Goal: Task Accomplishment & Management: Complete application form

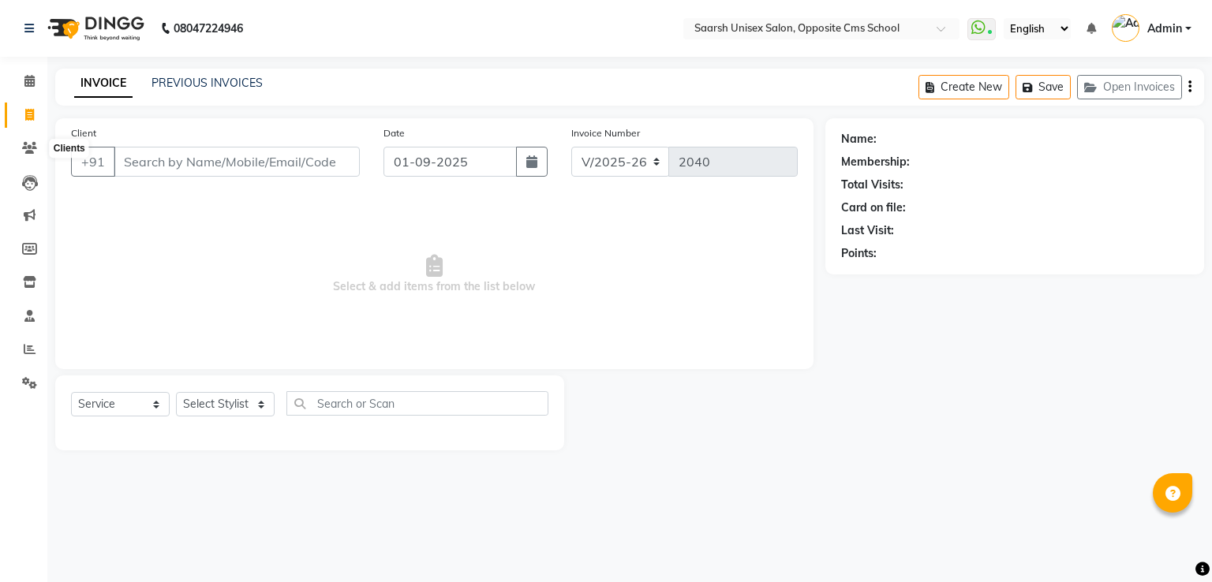
select select "3962"
select select "service"
click at [37, 144] on span at bounding box center [30, 149] width 28 height 18
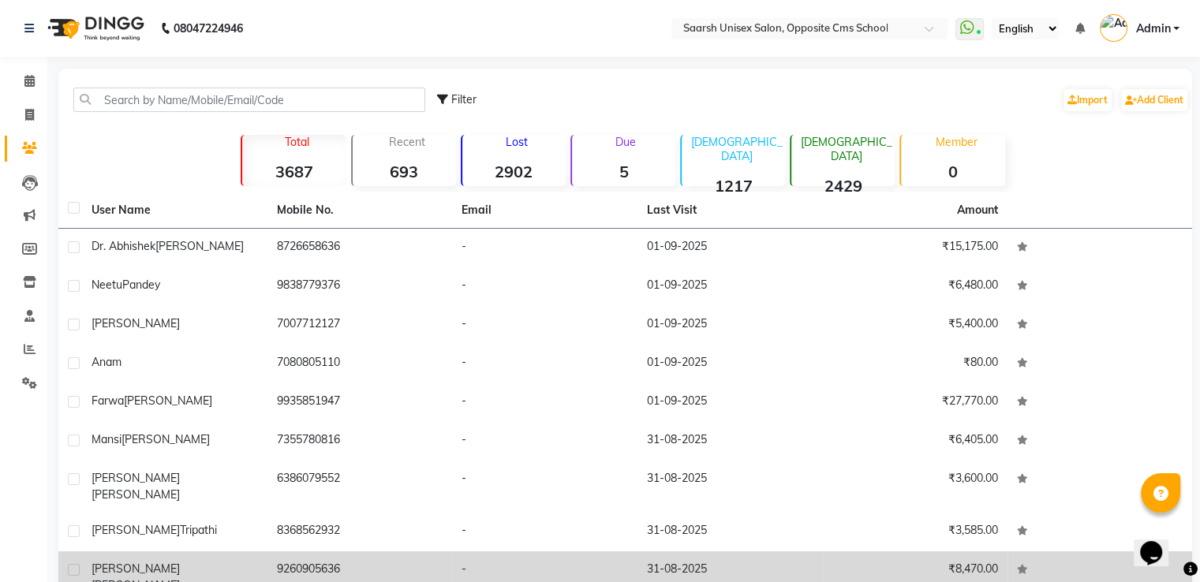
click at [129, 573] on td "[PERSON_NAME]" at bounding box center [174, 577] width 185 height 52
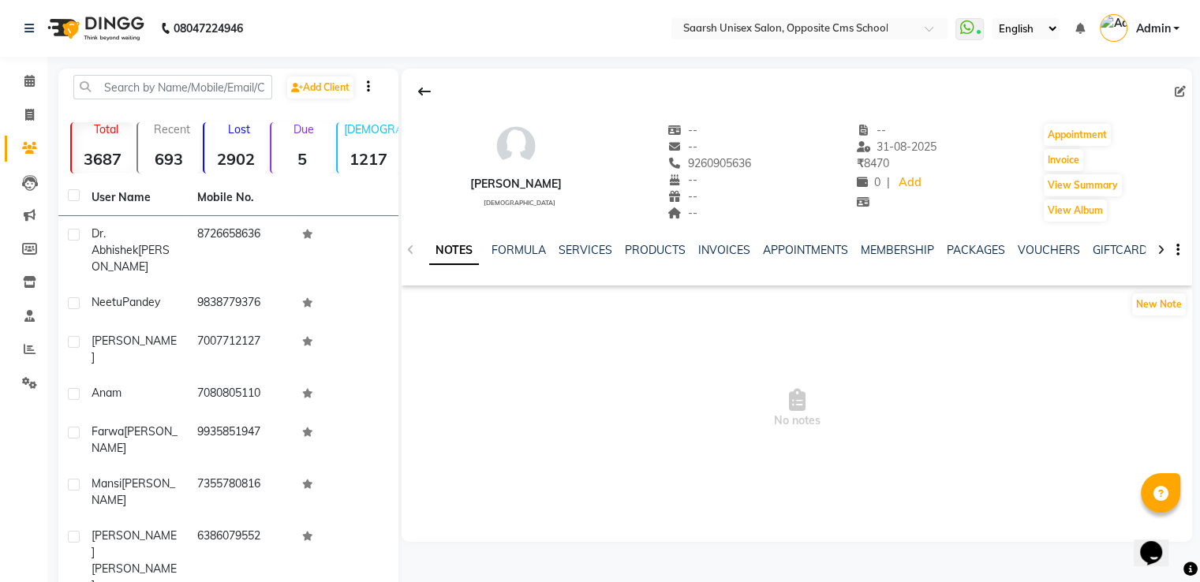
click at [582, 240] on div "NOTES FORMULA SERVICES PRODUCTS INVOICES APPOINTMENTS MEMBERSHIP PACKAGES VOUCH…" at bounding box center [797, 250] width 791 height 54
click at [583, 251] on link "SERVICES" at bounding box center [586, 250] width 54 height 14
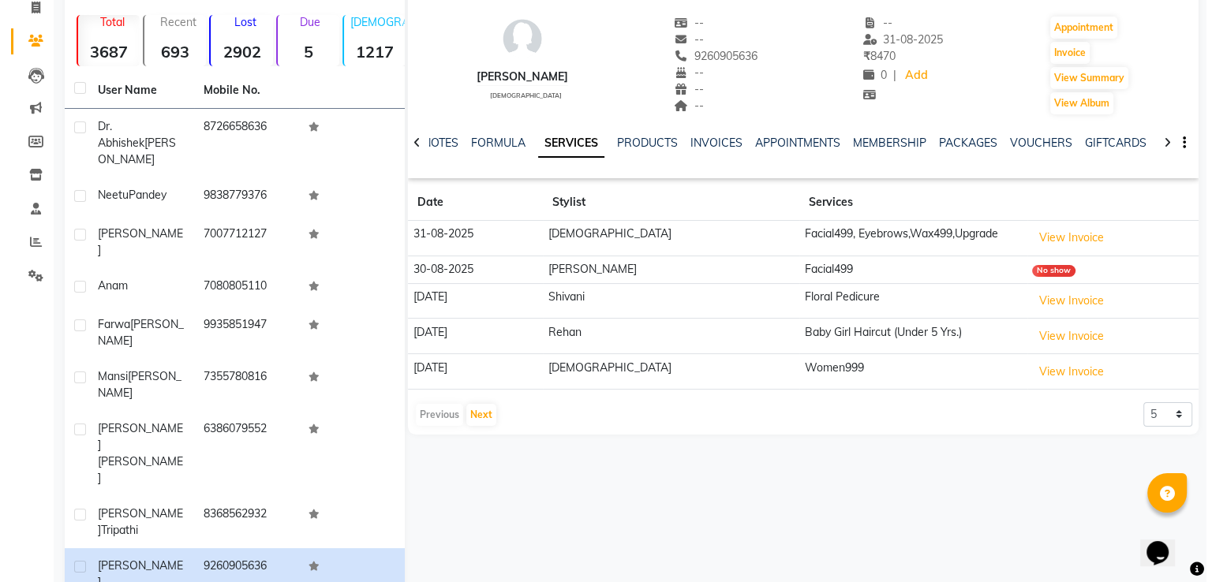
scroll to position [109, 0]
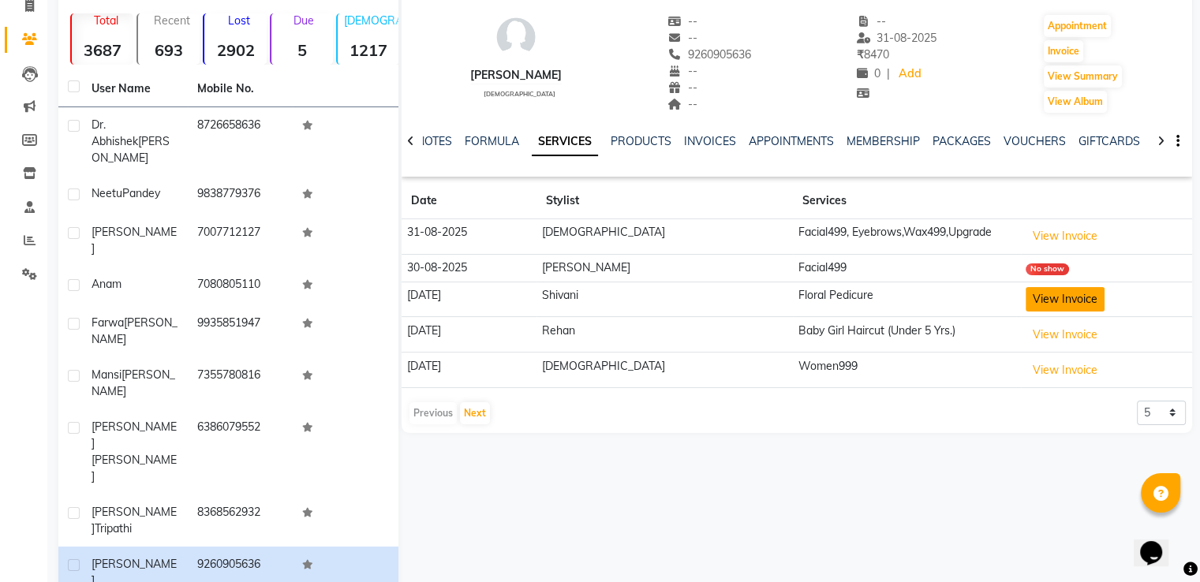
click at [1026, 298] on button "View Invoice" at bounding box center [1065, 299] width 79 height 24
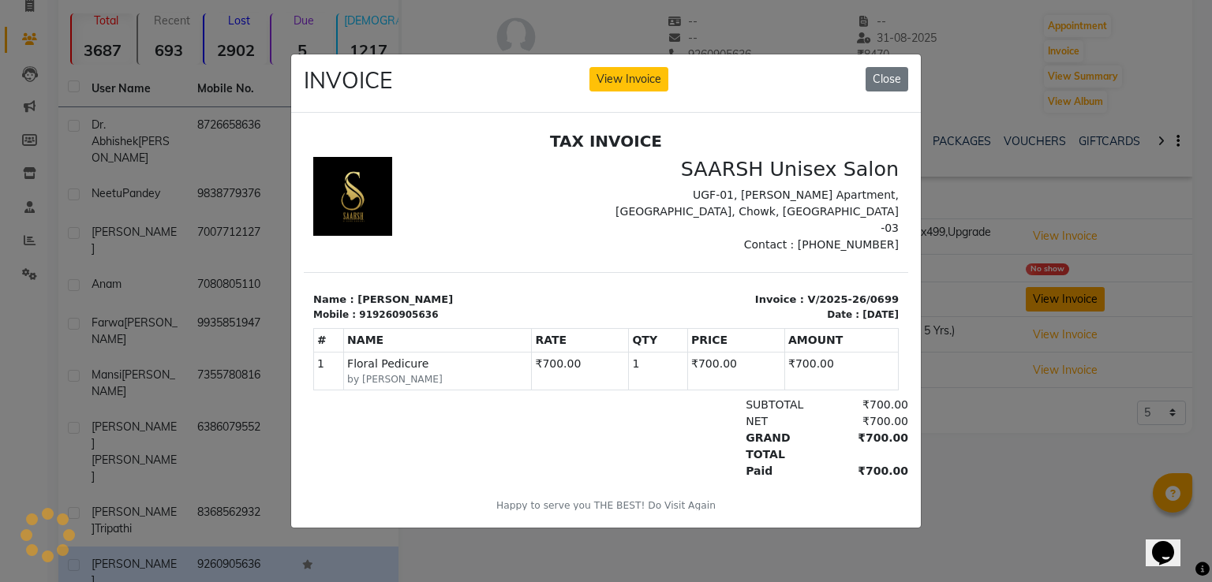
scroll to position [0, 0]
click at [880, 70] on button "Close" at bounding box center [886, 79] width 43 height 24
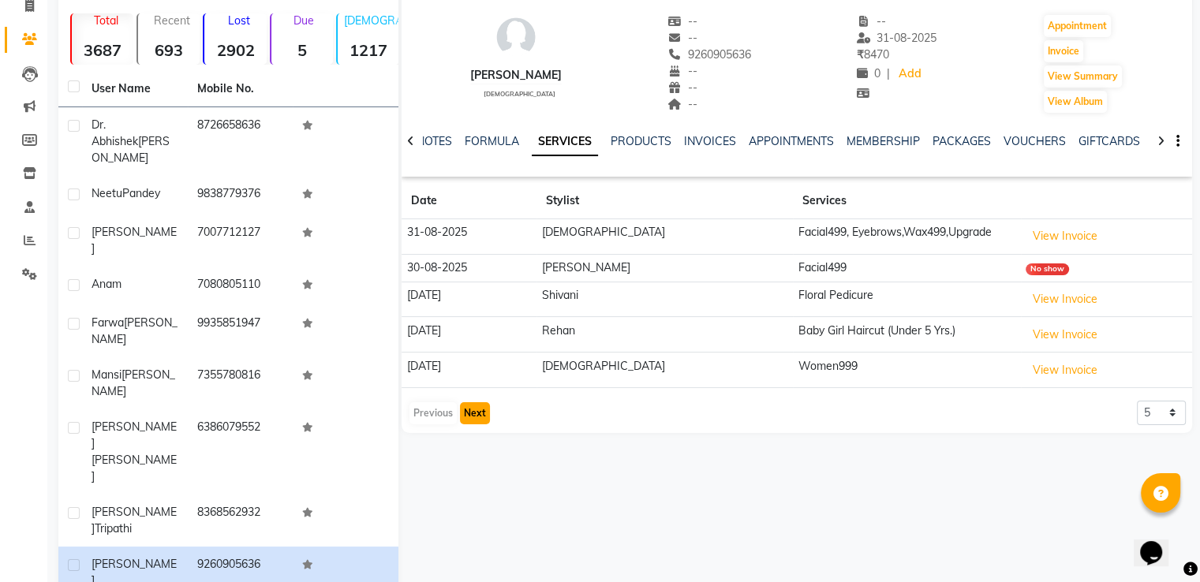
click at [480, 406] on button "Next" at bounding box center [475, 413] width 30 height 22
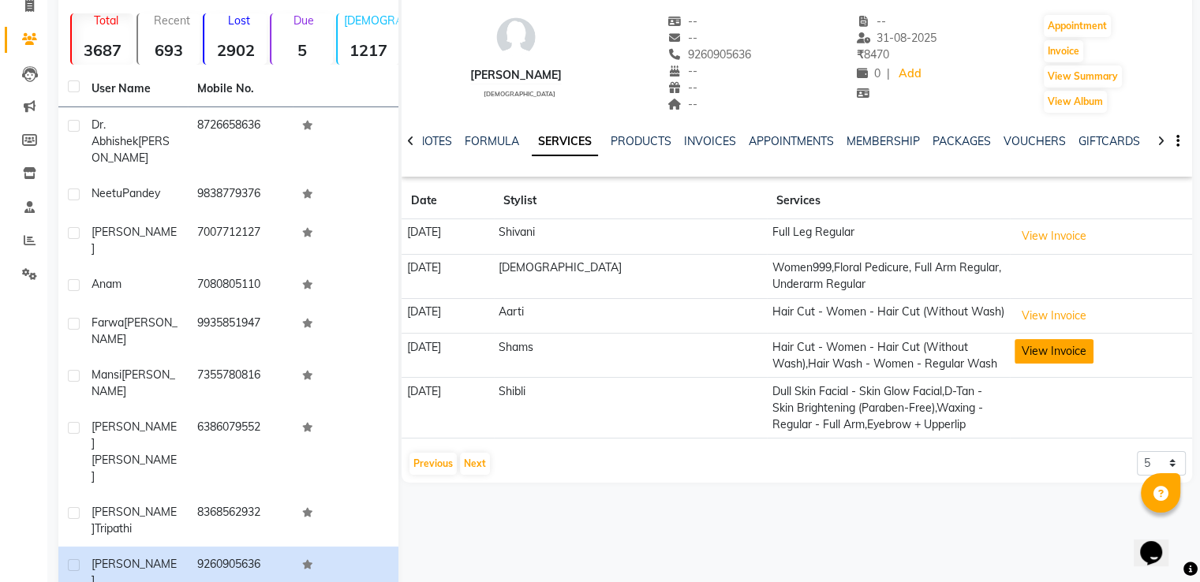
click at [1018, 349] on button "View Invoice" at bounding box center [1054, 351] width 79 height 24
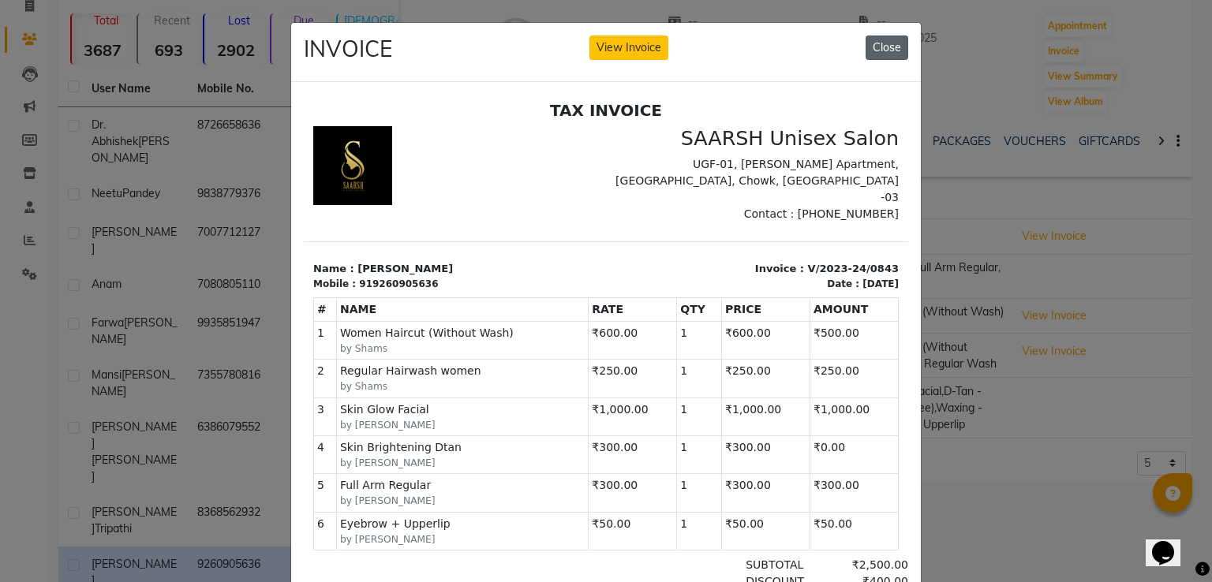
click at [884, 50] on button "Close" at bounding box center [886, 48] width 43 height 24
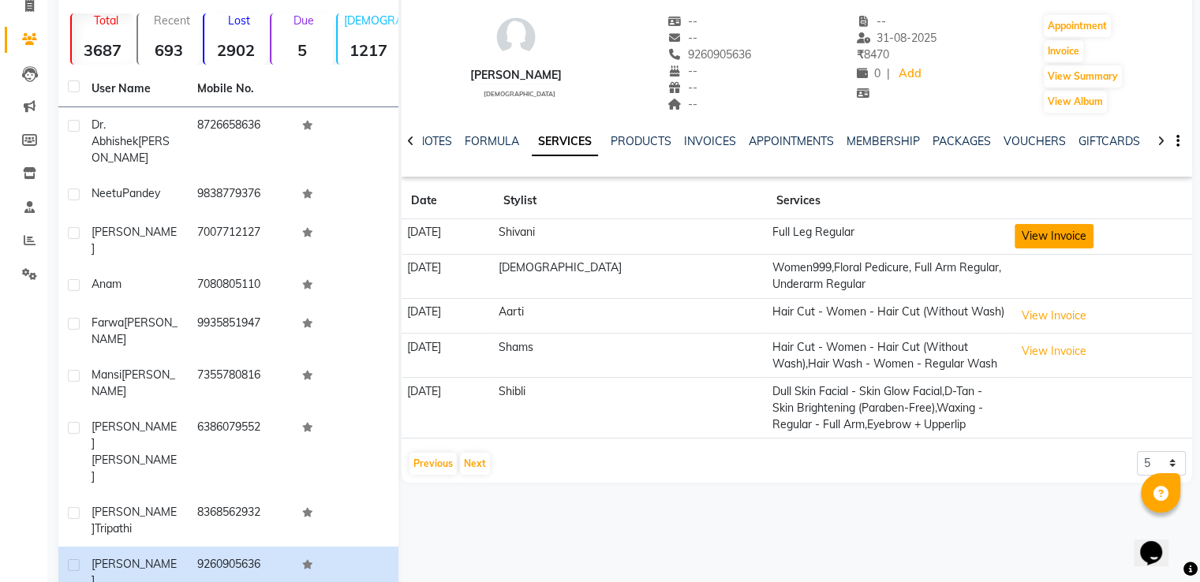
click at [1022, 230] on button "View Invoice" at bounding box center [1054, 236] width 79 height 24
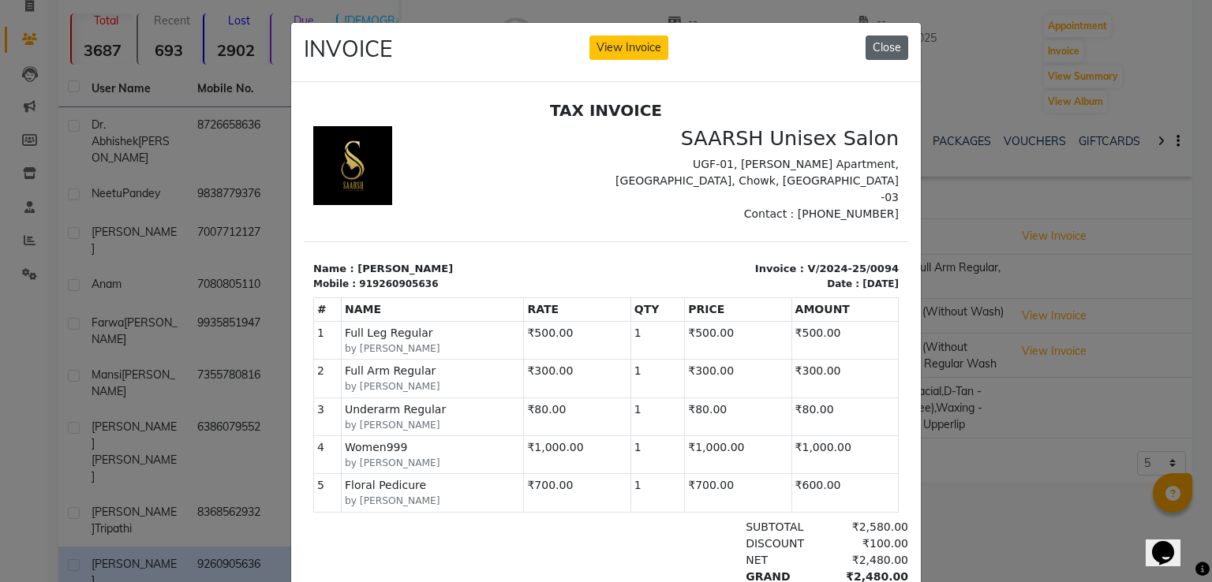
click at [896, 36] on button "Close" at bounding box center [886, 48] width 43 height 24
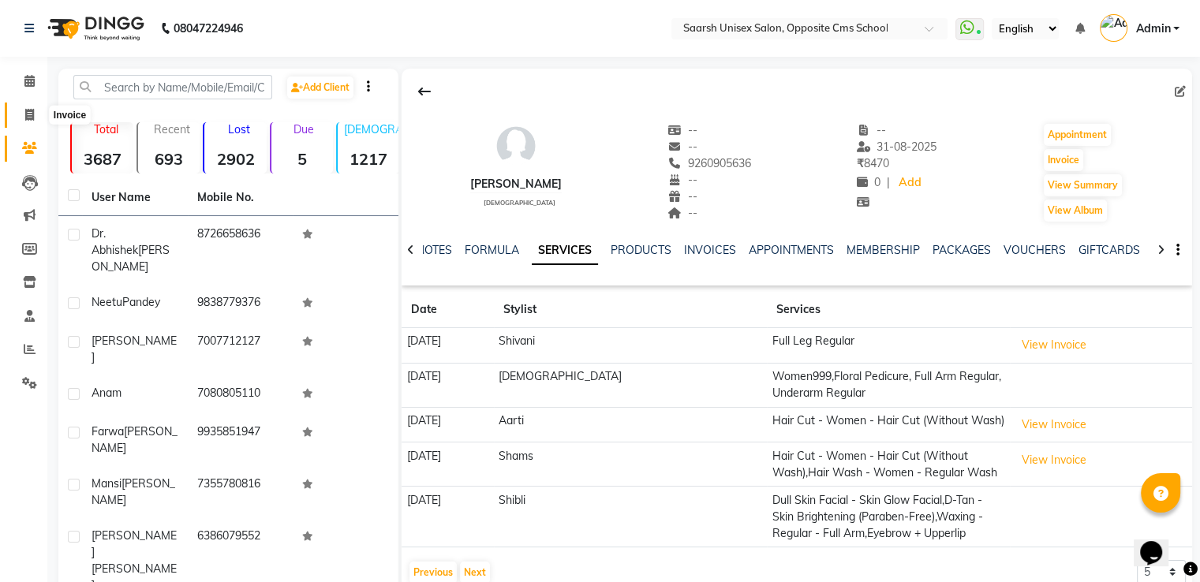
click at [32, 114] on icon at bounding box center [29, 115] width 9 height 12
select select "service"
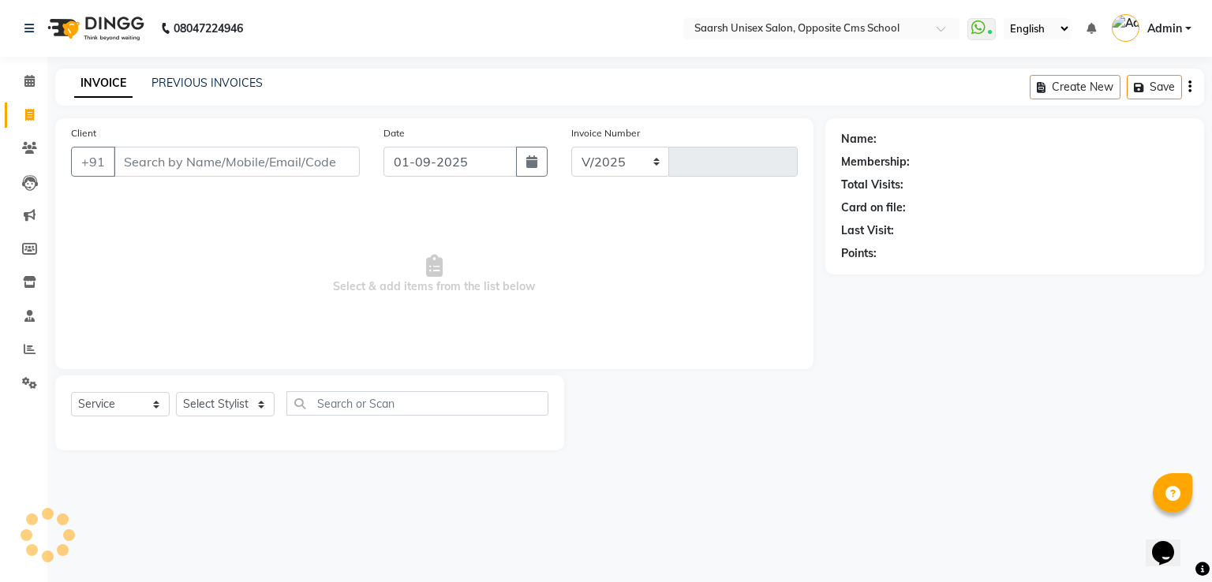
select select "3962"
type input "2040"
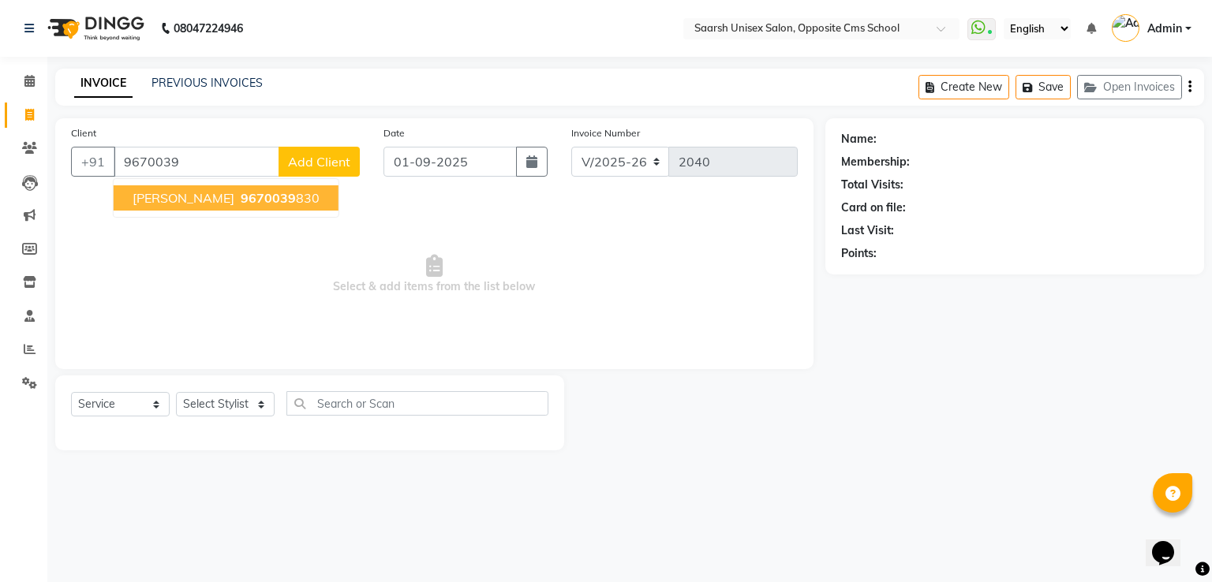
click at [260, 196] on span "9670039" at bounding box center [268, 198] width 55 height 16
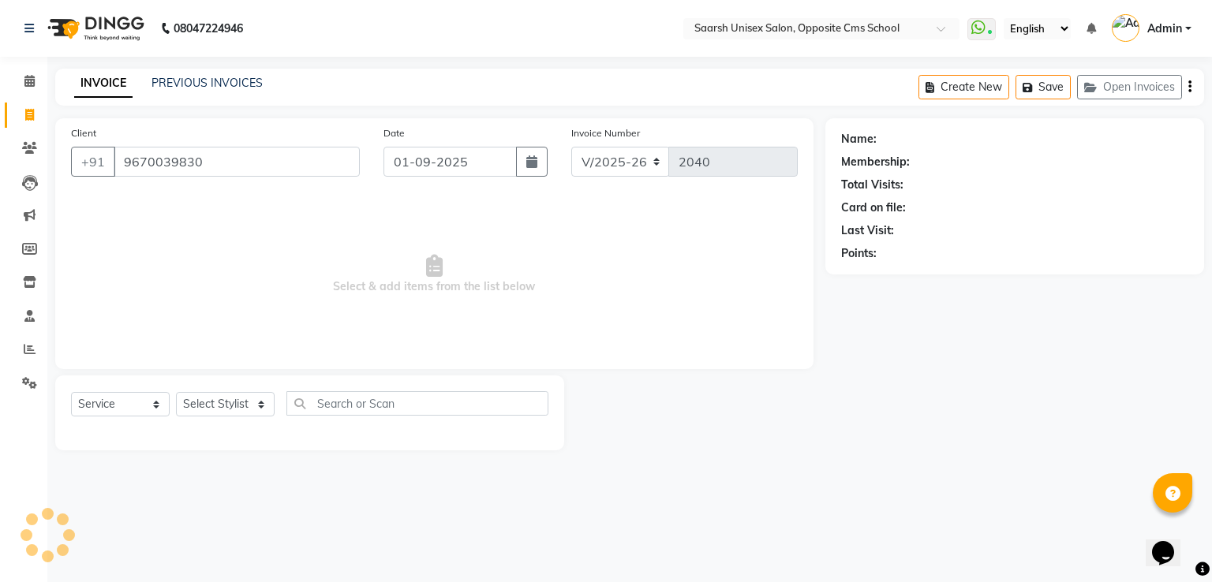
type input "9670039830"
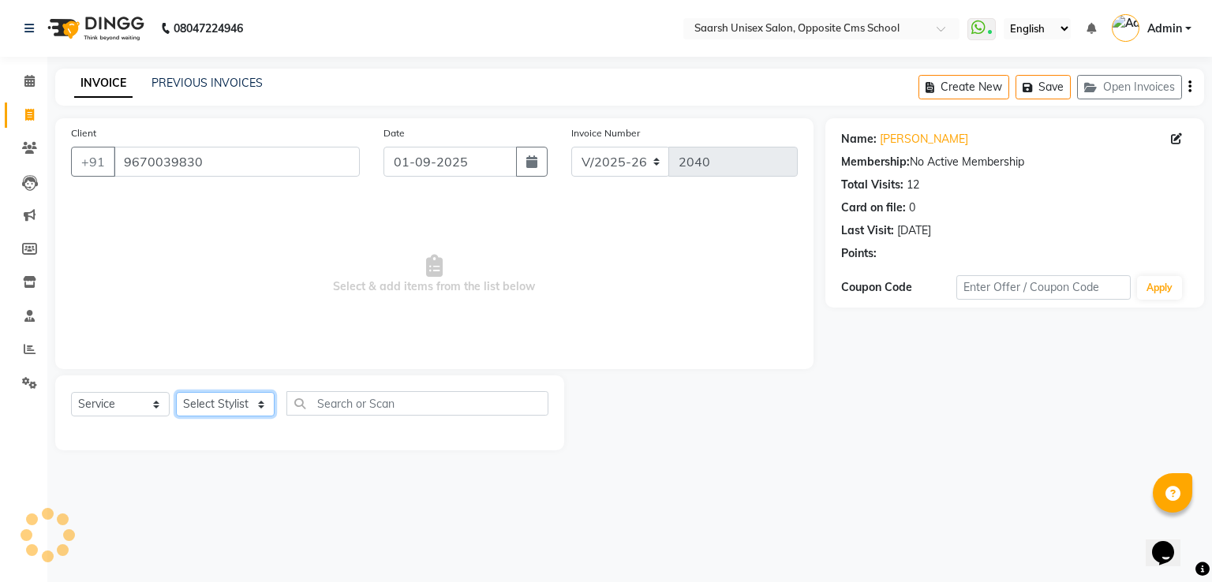
click at [243, 407] on select "Select Stylist [PERSON_NAME] Front Desk [PERSON_NAME] [PERSON_NAME] [PERSON_NAM…" at bounding box center [225, 404] width 99 height 24
select select "20641"
click at [176, 393] on select "Select Stylist [PERSON_NAME] Front Desk [PERSON_NAME] [PERSON_NAME] [PERSON_NAM…" at bounding box center [225, 404] width 99 height 24
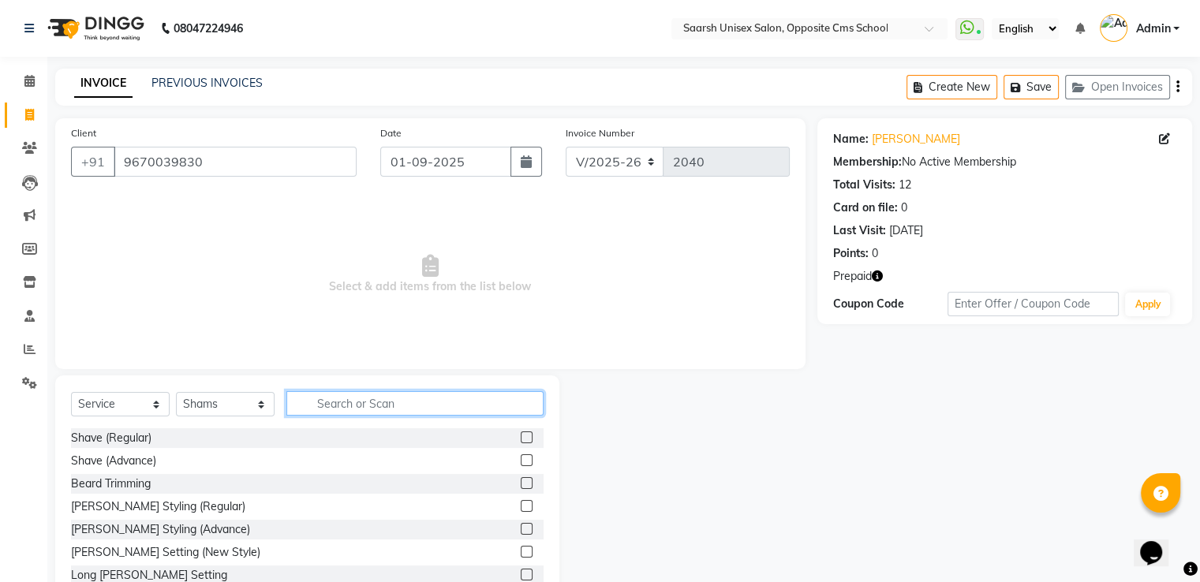
click at [344, 401] on input "text" at bounding box center [414, 403] width 257 height 24
type input "haircut"
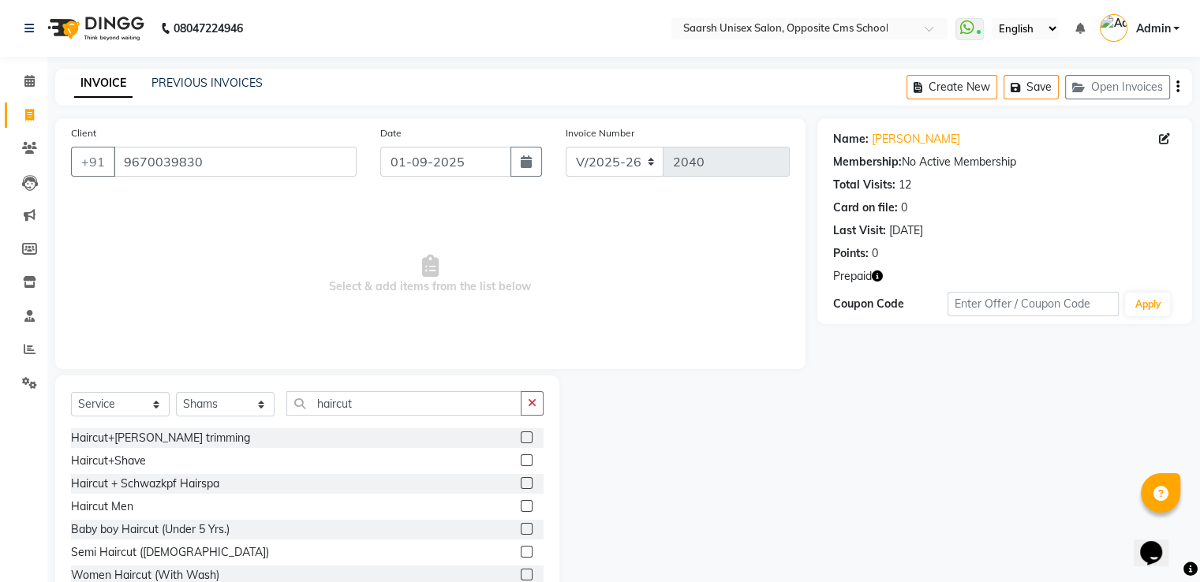
click at [521, 439] on label at bounding box center [527, 438] width 12 height 12
click at [521, 439] on input "checkbox" at bounding box center [526, 438] width 10 height 10
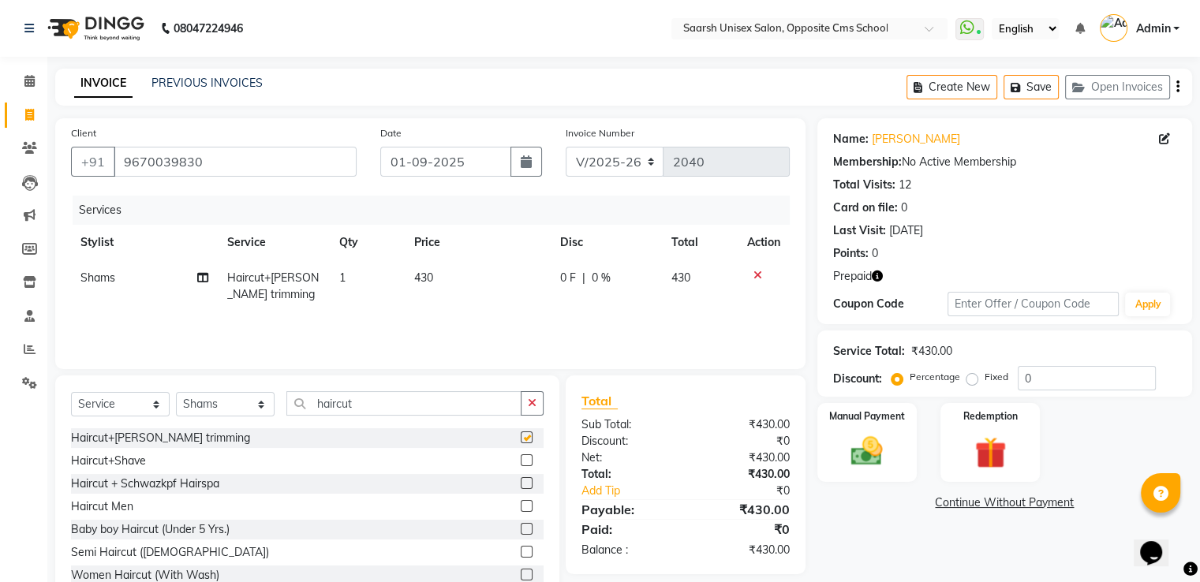
checkbox input "false"
click at [443, 413] on input "haircut" at bounding box center [403, 403] width 235 height 24
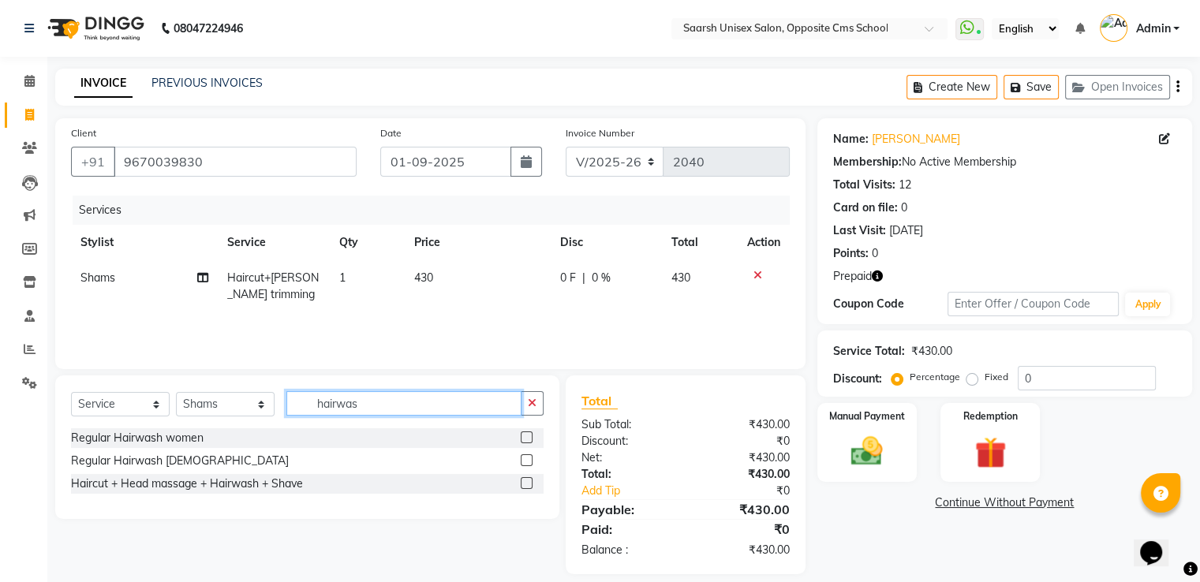
type input "hairwas"
click at [525, 462] on label at bounding box center [527, 460] width 12 height 12
click at [525, 462] on input "checkbox" at bounding box center [526, 461] width 10 height 10
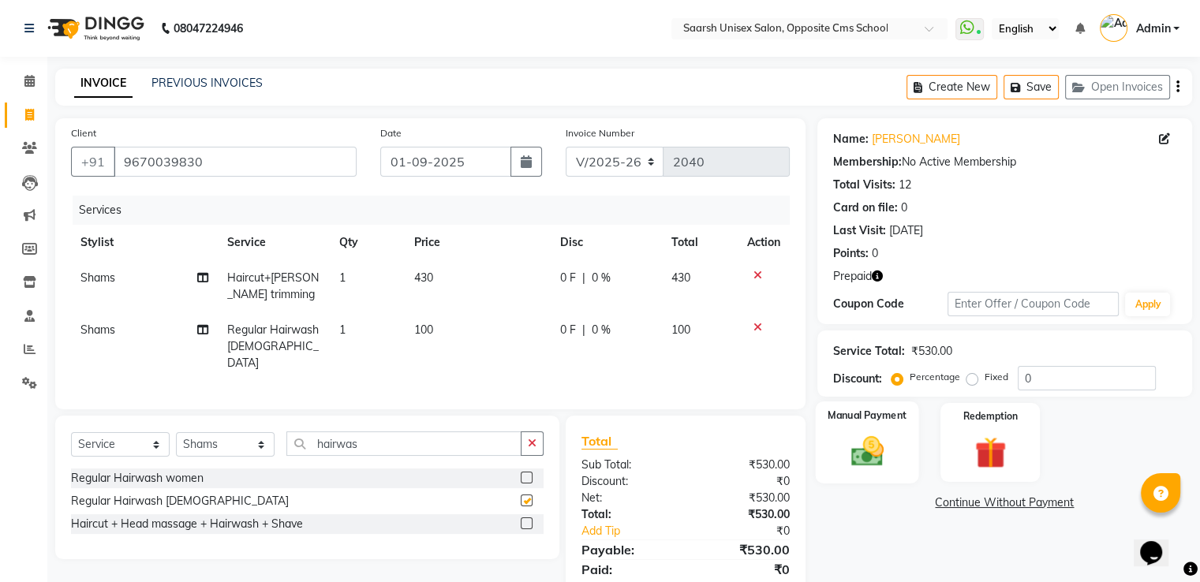
checkbox input "false"
click at [846, 455] on img at bounding box center [866, 452] width 53 height 38
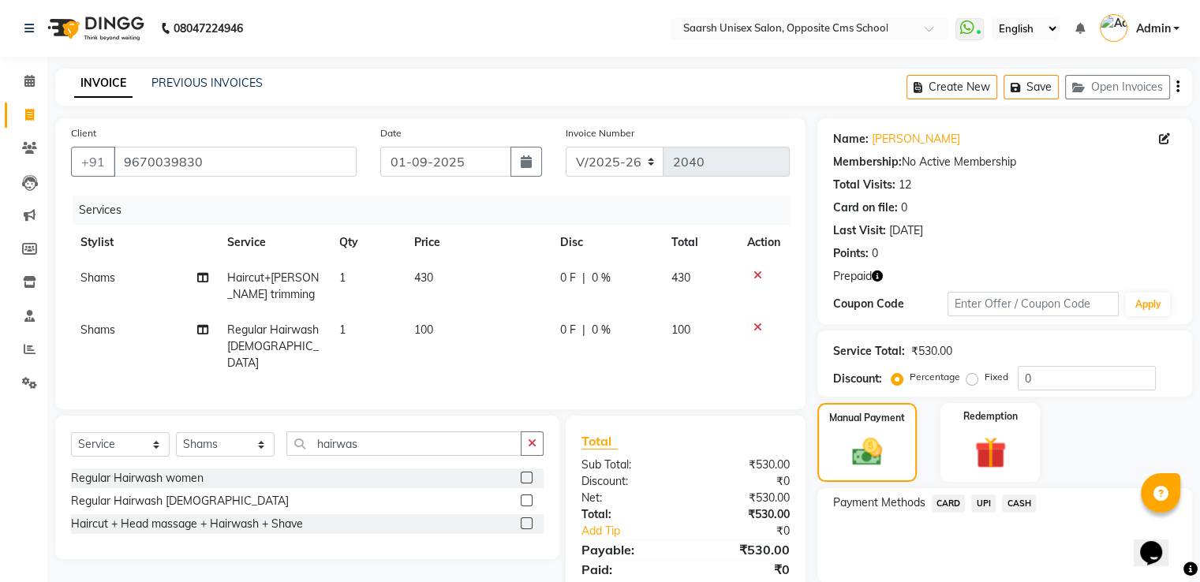
click at [981, 503] on span "UPI" at bounding box center [983, 504] width 24 height 18
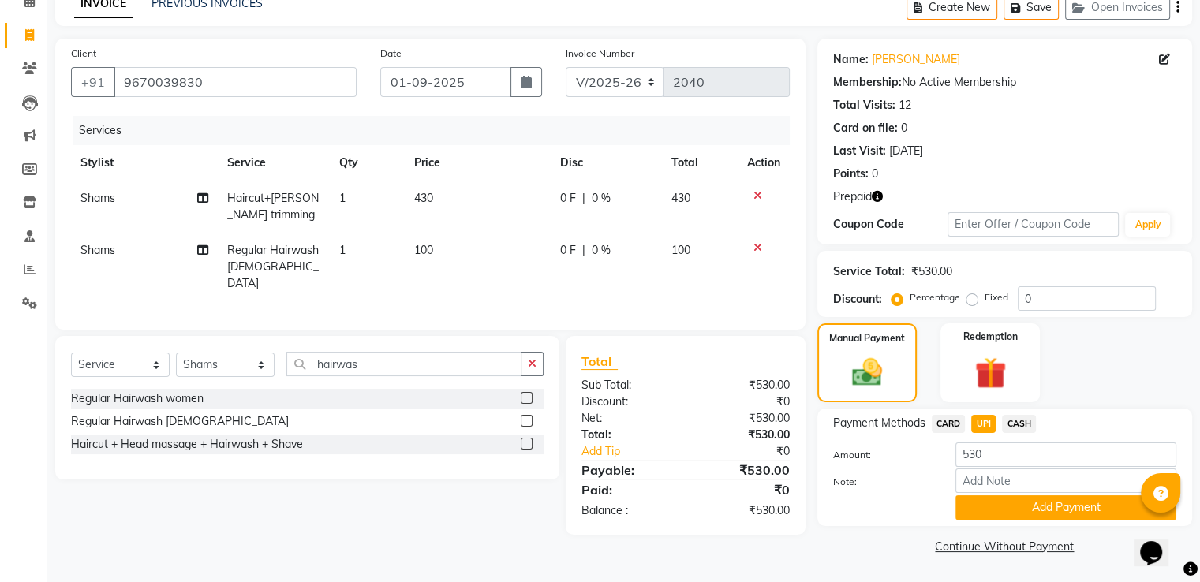
click at [981, 503] on button "Add Payment" at bounding box center [1065, 507] width 221 height 24
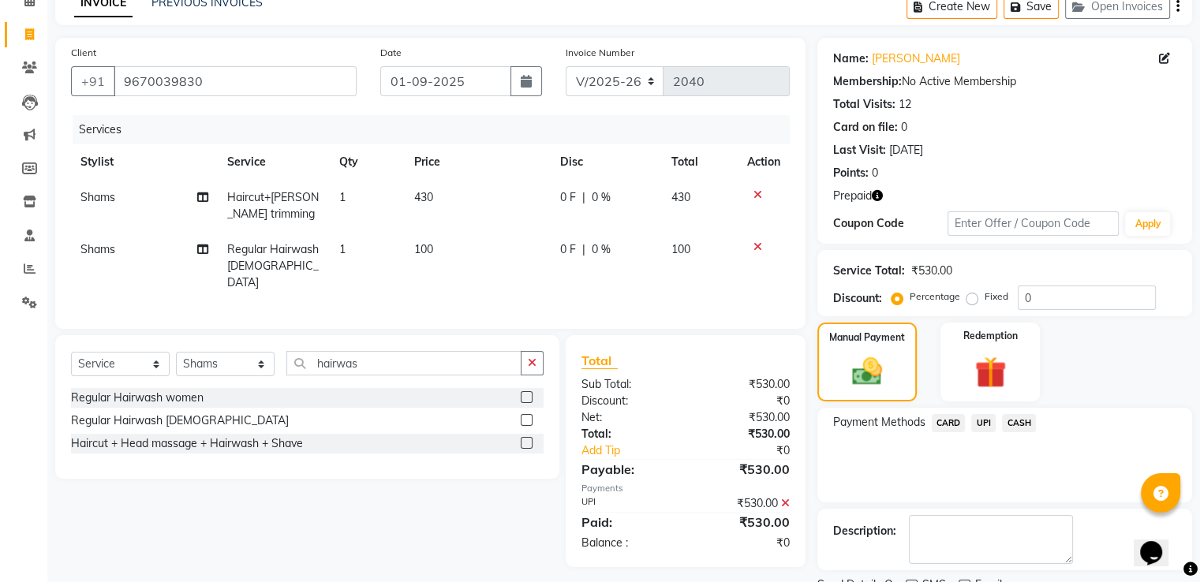
scroll to position [145, 0]
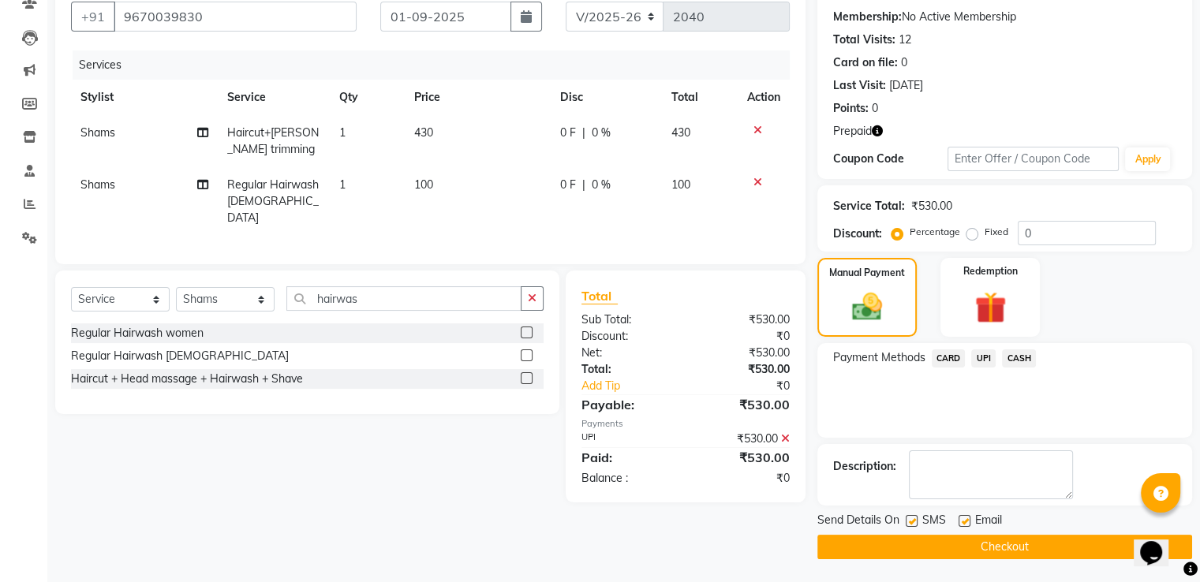
click at [990, 536] on button "Checkout" at bounding box center [1004, 547] width 375 height 24
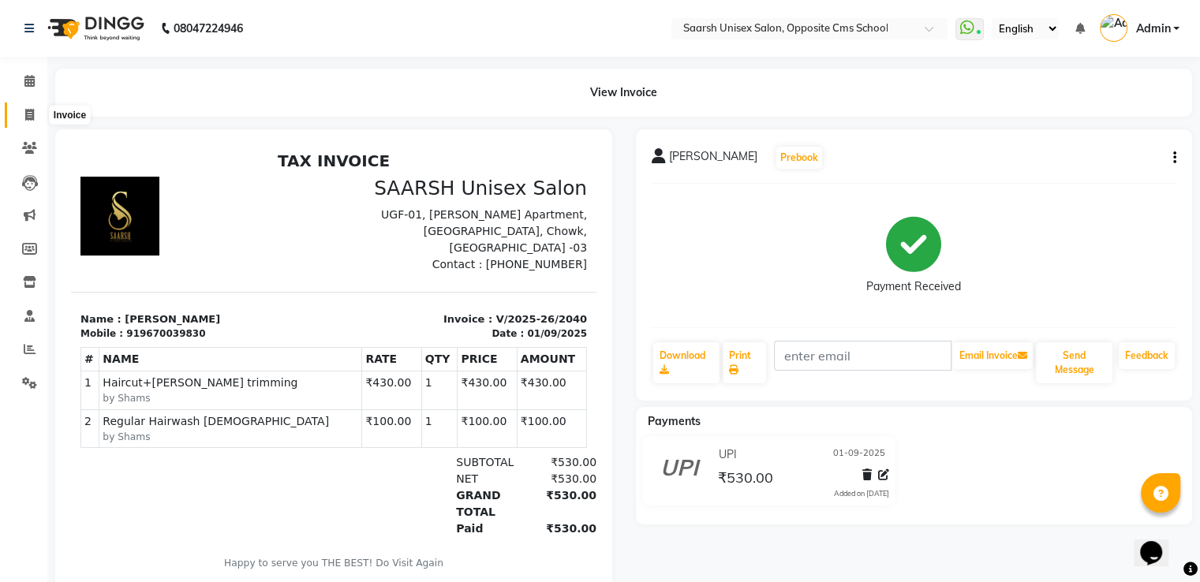
click at [31, 117] on icon at bounding box center [29, 115] width 9 height 12
select select "service"
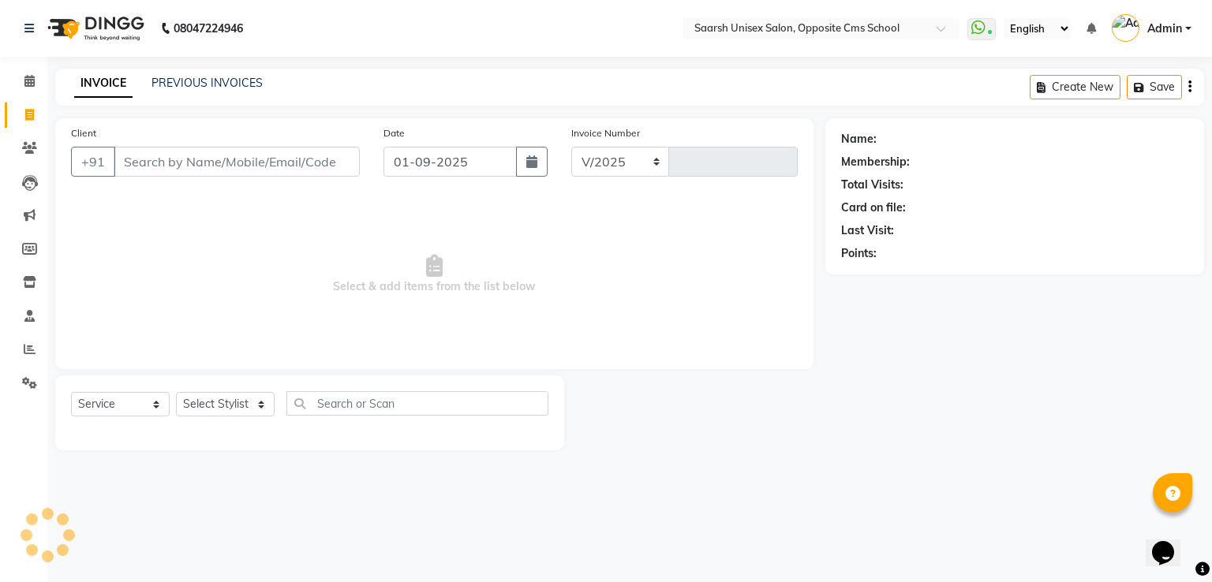
select select "3962"
type input "2041"
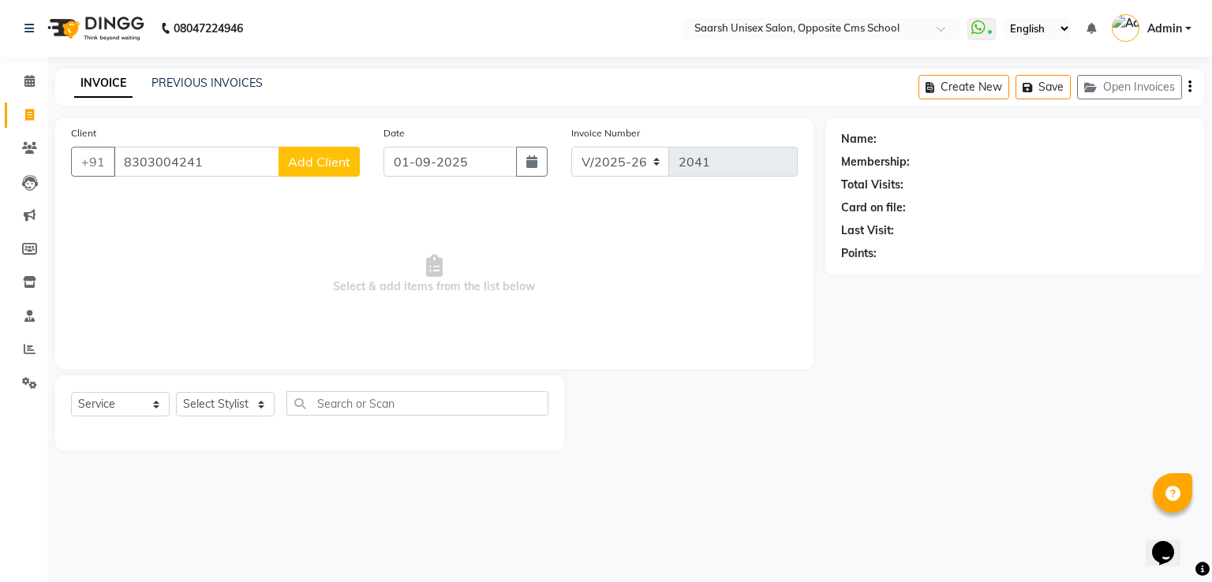
type input "8303004241"
click at [332, 163] on span "Add Client" at bounding box center [319, 162] width 62 height 16
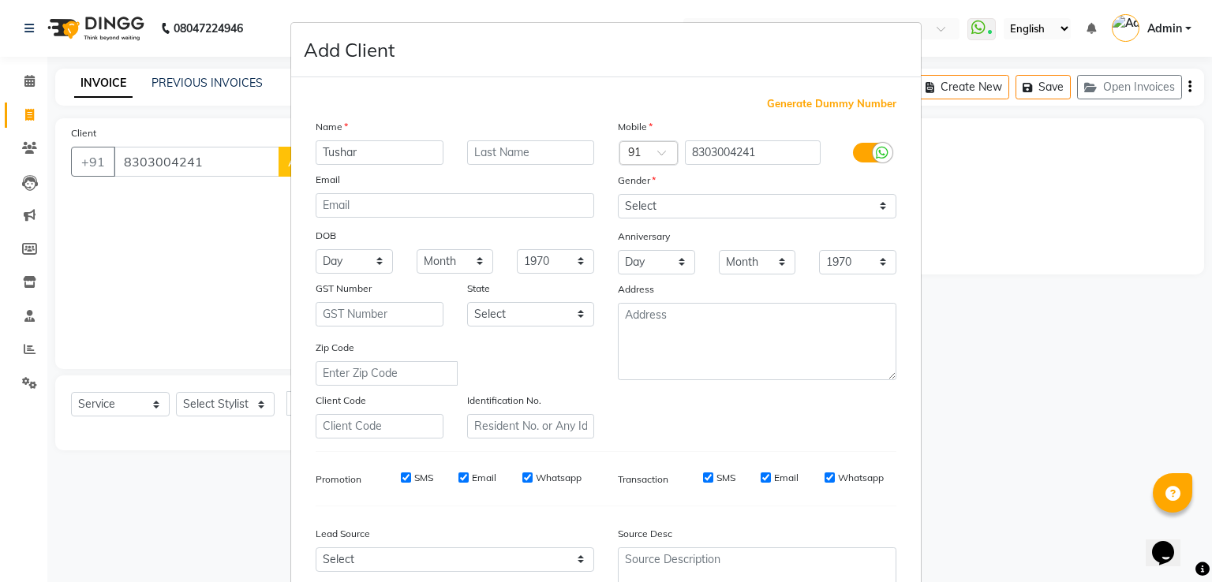
type input "Tushar"
click at [526, 155] on input "text" at bounding box center [531, 152] width 128 height 24
type input "D"
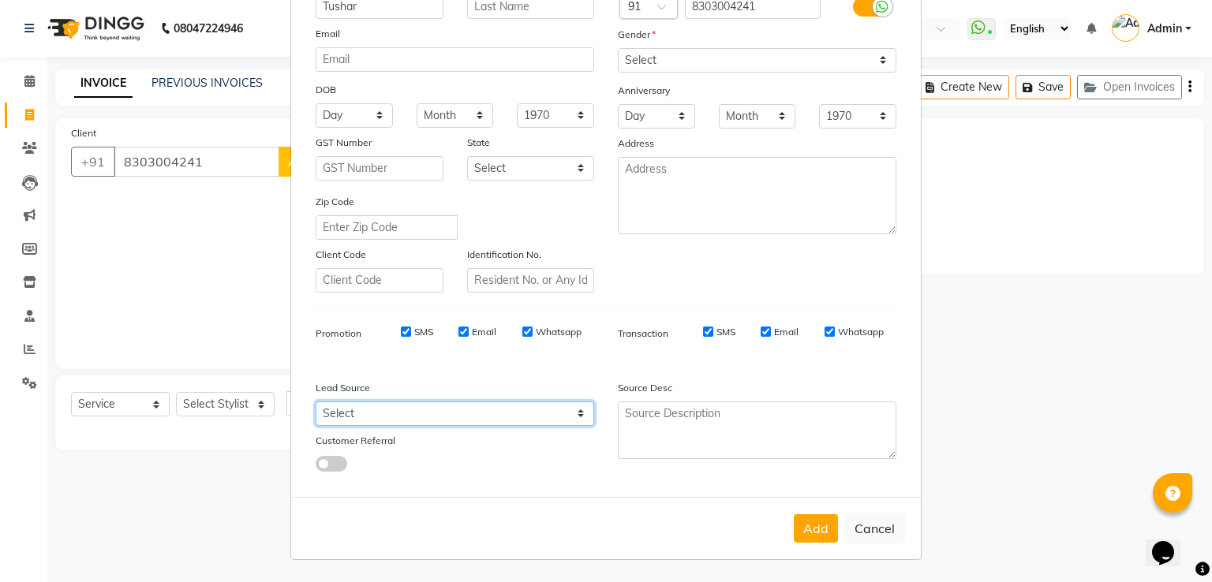
click at [548, 415] on select "Select Walk-in Referral Internet Friend Word of Mouth Advertisement Facebook Ju…" at bounding box center [455, 414] width 278 height 24
select select "28232"
click at [316, 402] on select "Select Walk-in Referral Internet Friend Word of Mouth Advertisement Facebook Ju…" at bounding box center [455, 414] width 278 height 24
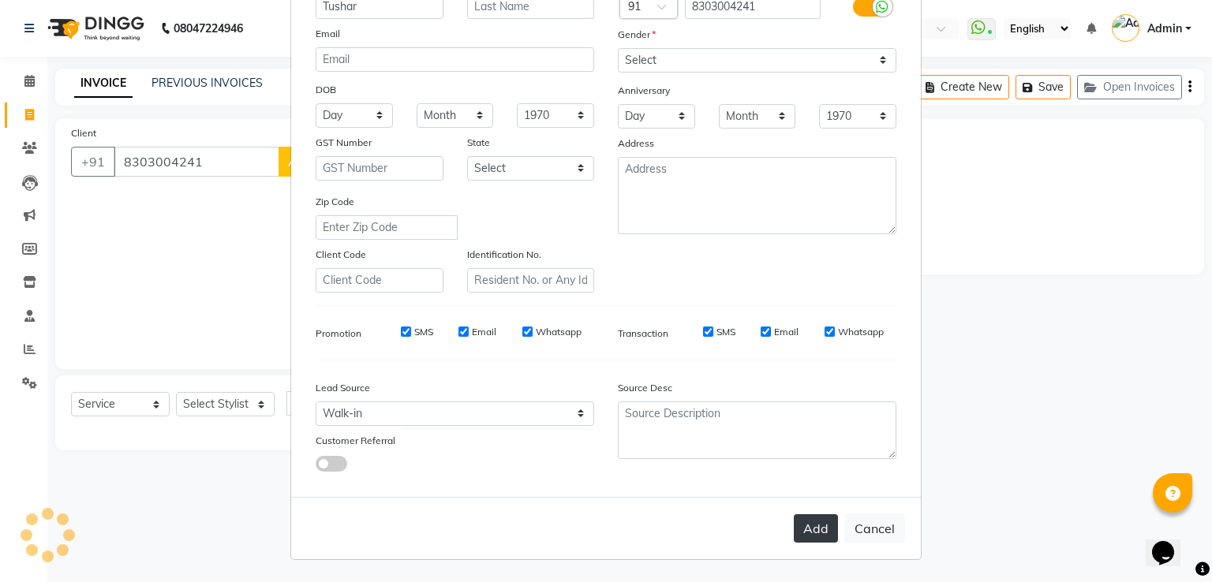
click at [802, 532] on button "Add" at bounding box center [816, 528] width 44 height 28
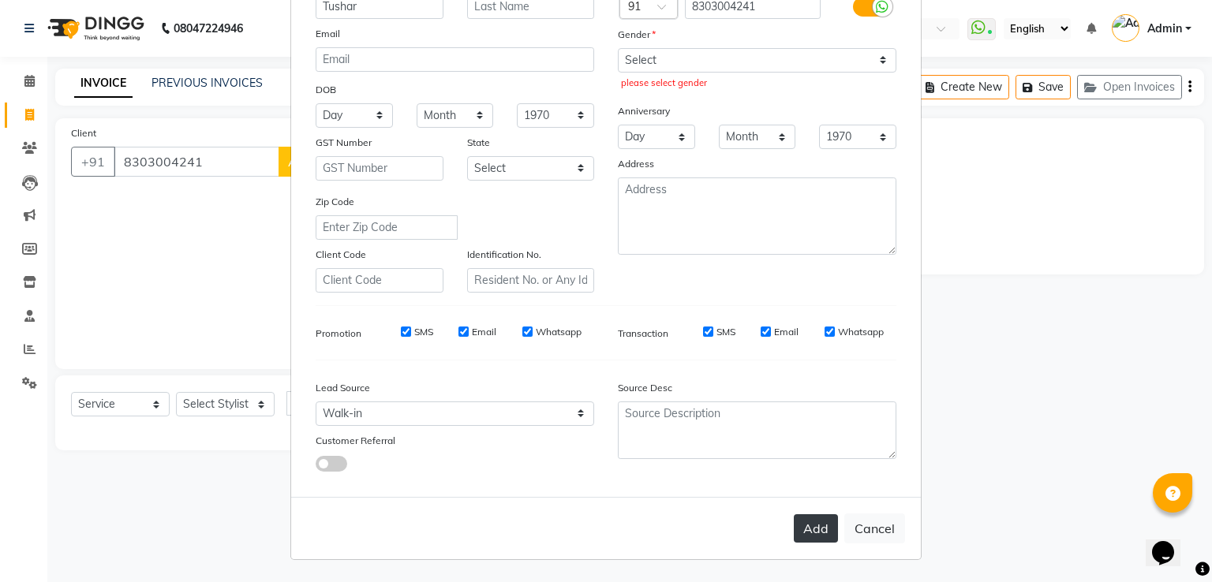
click at [802, 532] on button "Add" at bounding box center [816, 528] width 44 height 28
click at [805, 525] on button "Add" at bounding box center [816, 528] width 44 height 28
click at [810, 527] on button "Add" at bounding box center [816, 528] width 44 height 28
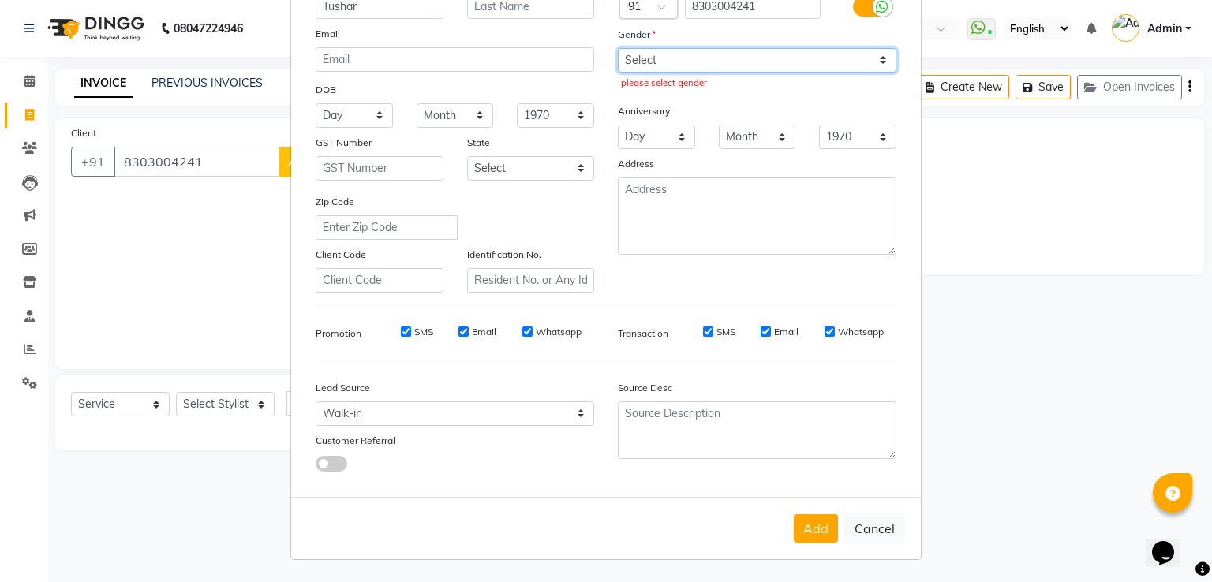
drag, startPoint x: 810, startPoint y: 527, endPoint x: 690, endPoint y: 63, distance: 479.3
click at [690, 63] on select "Select [DEMOGRAPHIC_DATA] [DEMOGRAPHIC_DATA] Other Prefer Not To Say" at bounding box center [757, 60] width 278 height 24
select select "[DEMOGRAPHIC_DATA]"
click at [618, 48] on select "Select [DEMOGRAPHIC_DATA] [DEMOGRAPHIC_DATA] Other Prefer Not To Say" at bounding box center [757, 60] width 278 height 24
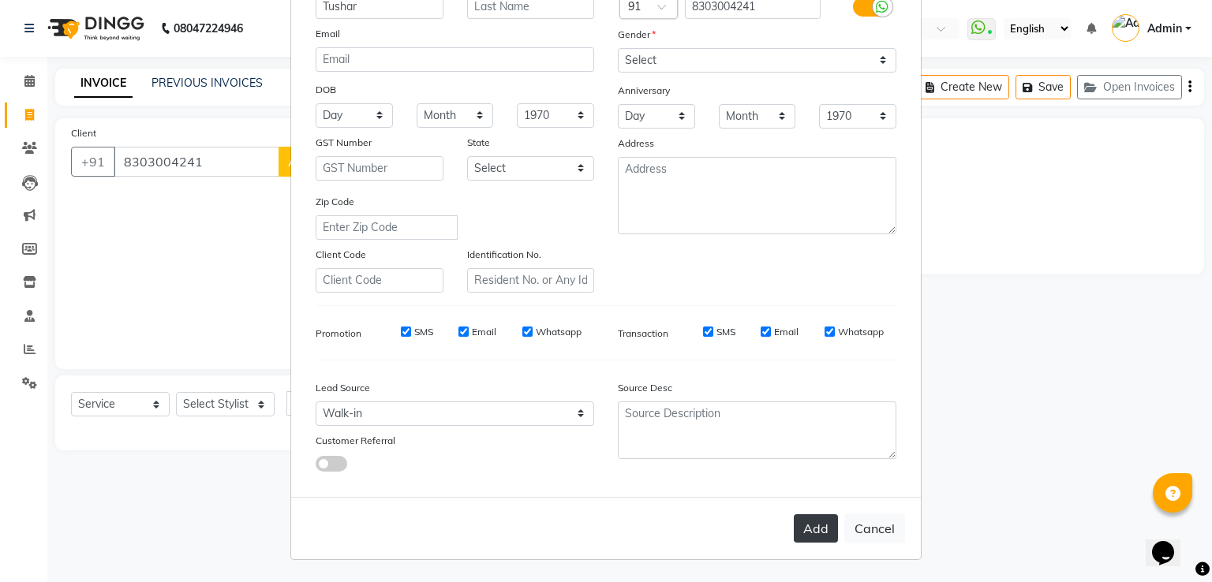
click at [813, 530] on button "Add" at bounding box center [816, 528] width 44 height 28
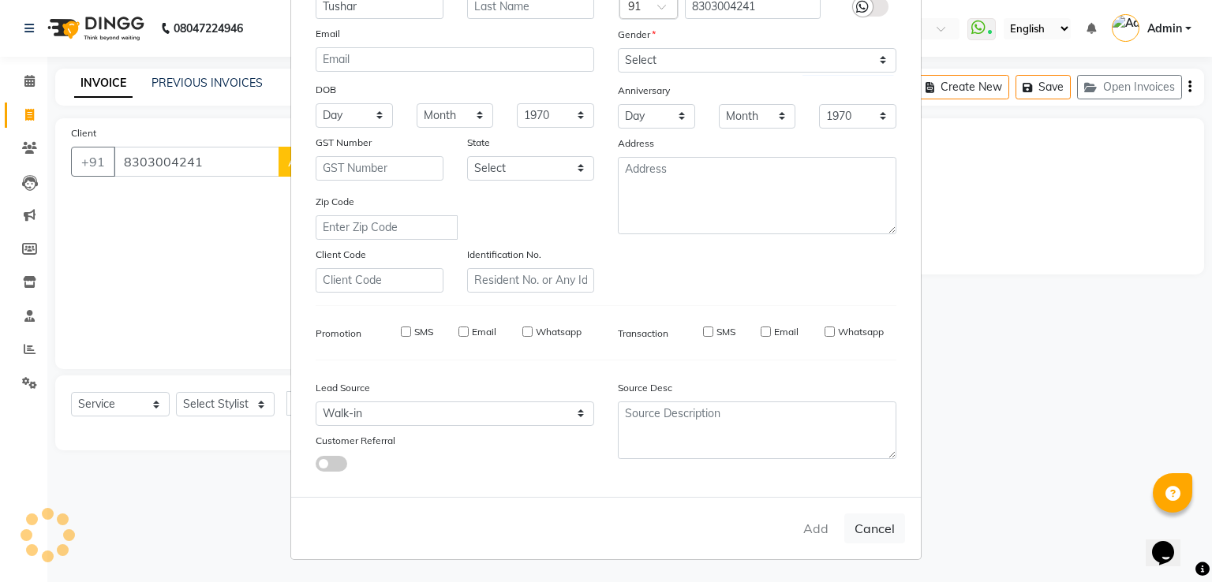
select select
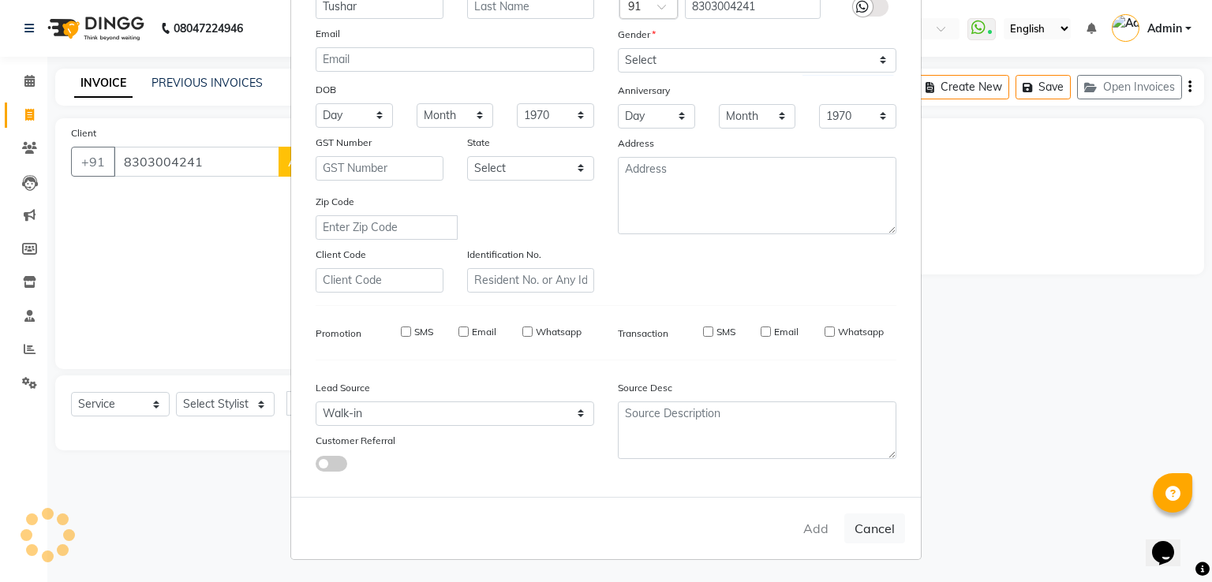
select select
checkbox input "false"
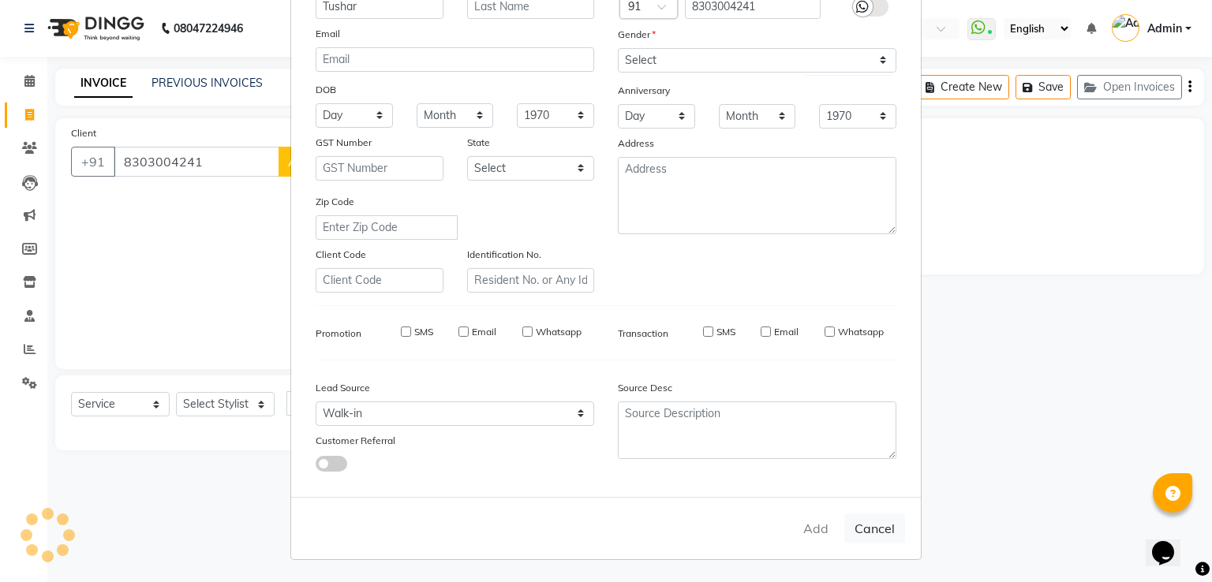
checkbox input "false"
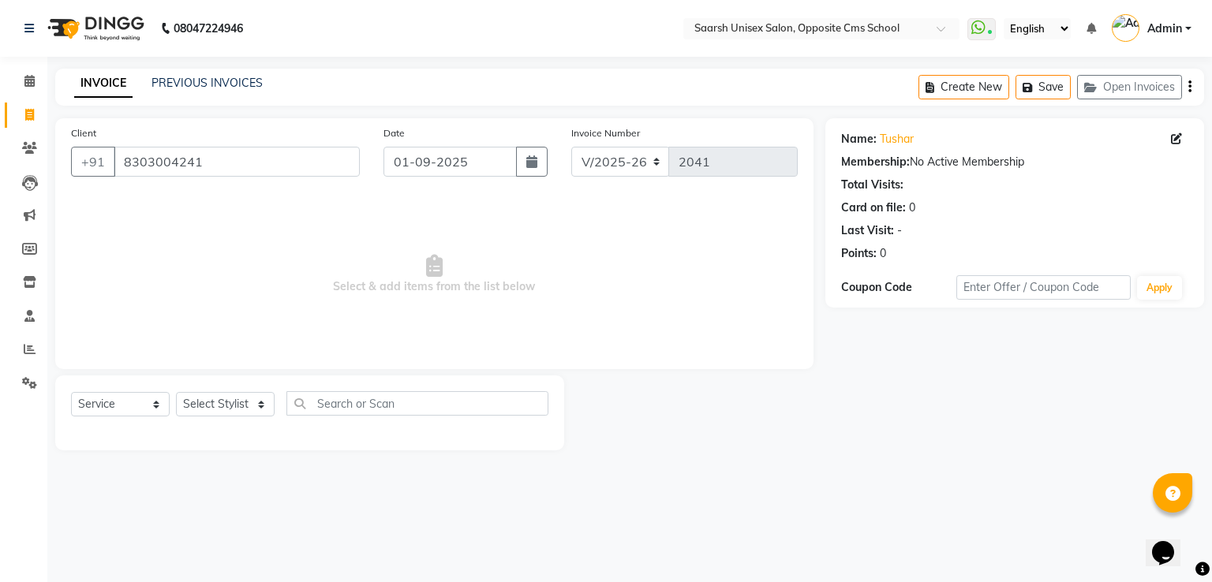
click at [1171, 136] on icon at bounding box center [1176, 138] width 11 height 11
select select "[DEMOGRAPHIC_DATA]"
select select "28232"
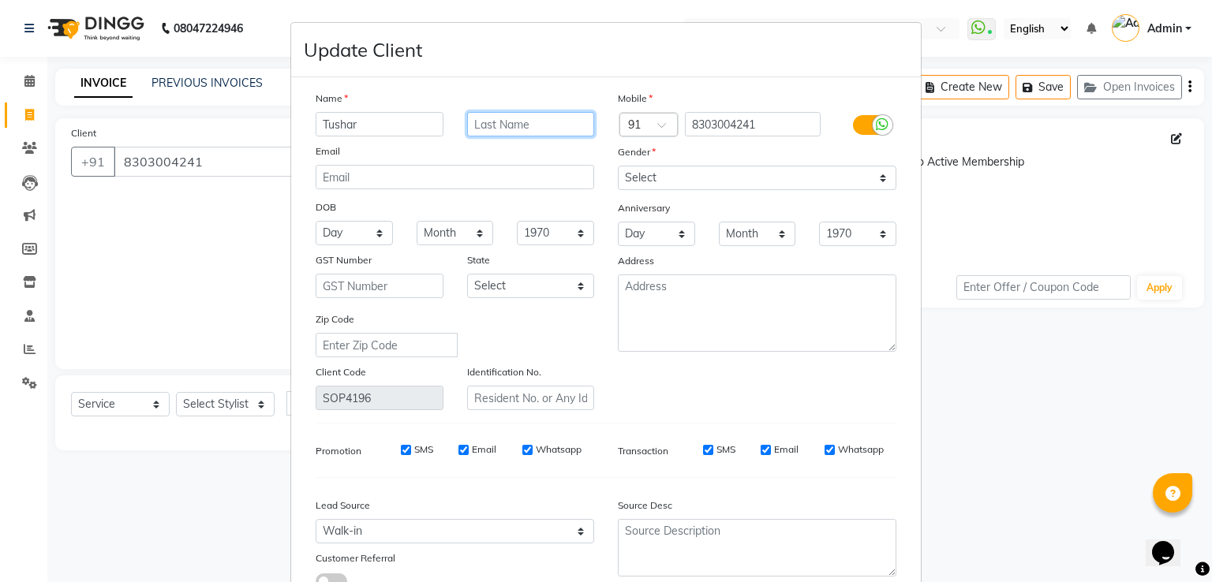
click at [480, 124] on input "text" at bounding box center [531, 124] width 128 height 24
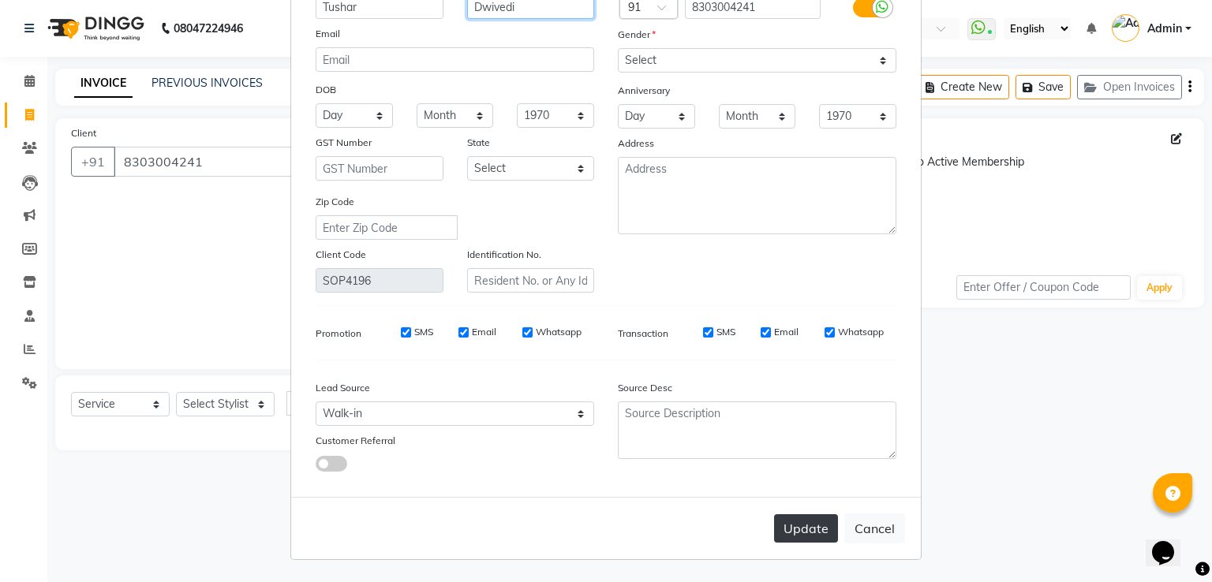
type input "Dwivedi"
click at [801, 522] on button "Update" at bounding box center [806, 528] width 64 height 28
select select
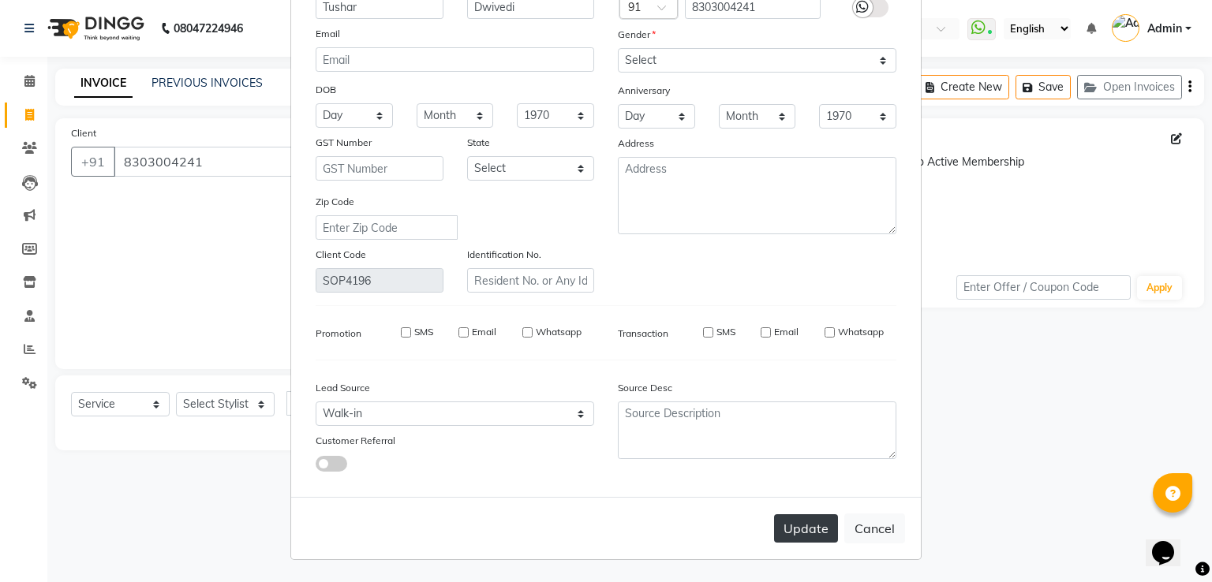
select select
checkbox input "false"
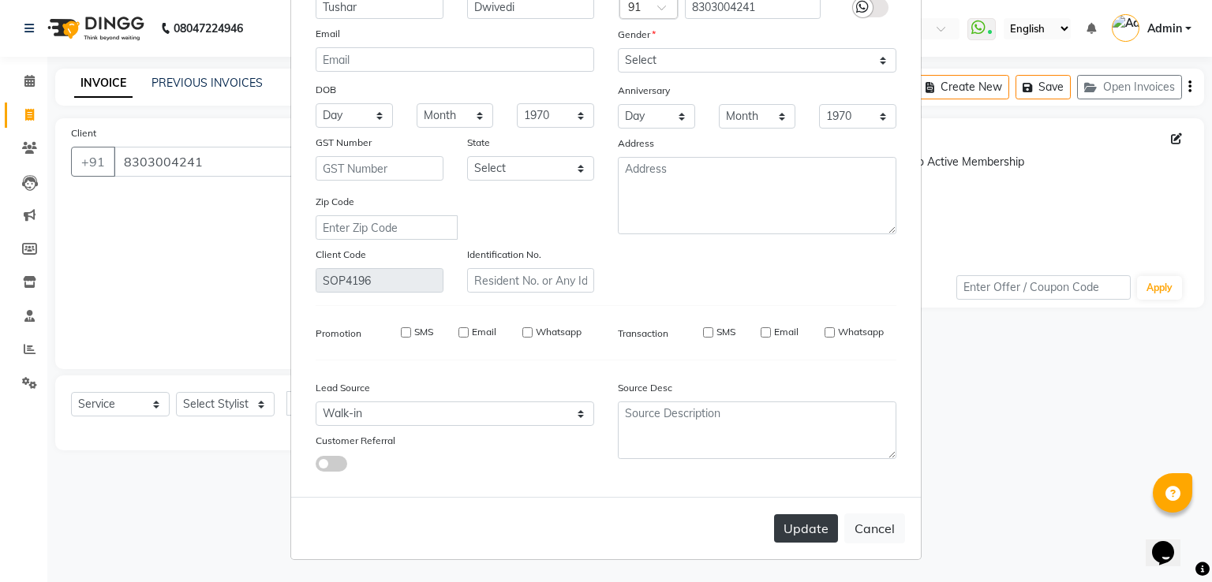
checkbox input "false"
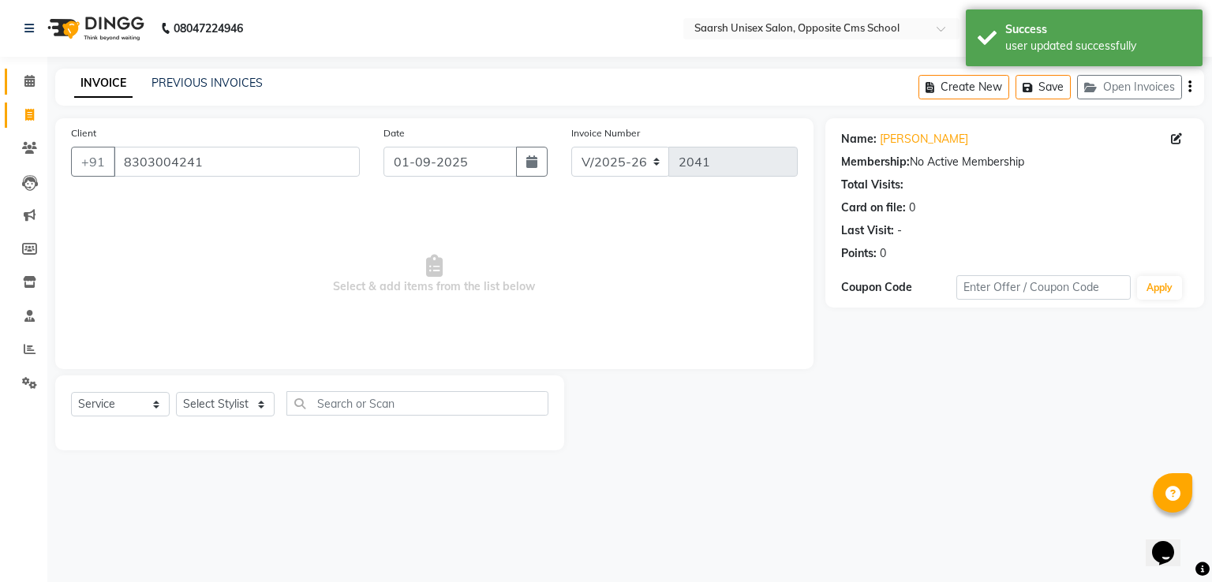
drag, startPoint x: 36, startPoint y: 63, endPoint x: 32, endPoint y: 73, distance: 11.0
click at [32, 73] on div "Calendar Invoice Clients Leads Marketing Members Inventory Staff Reports Settin…" at bounding box center [106, 302] width 213 height 514
click at [32, 73] on span at bounding box center [30, 82] width 28 height 18
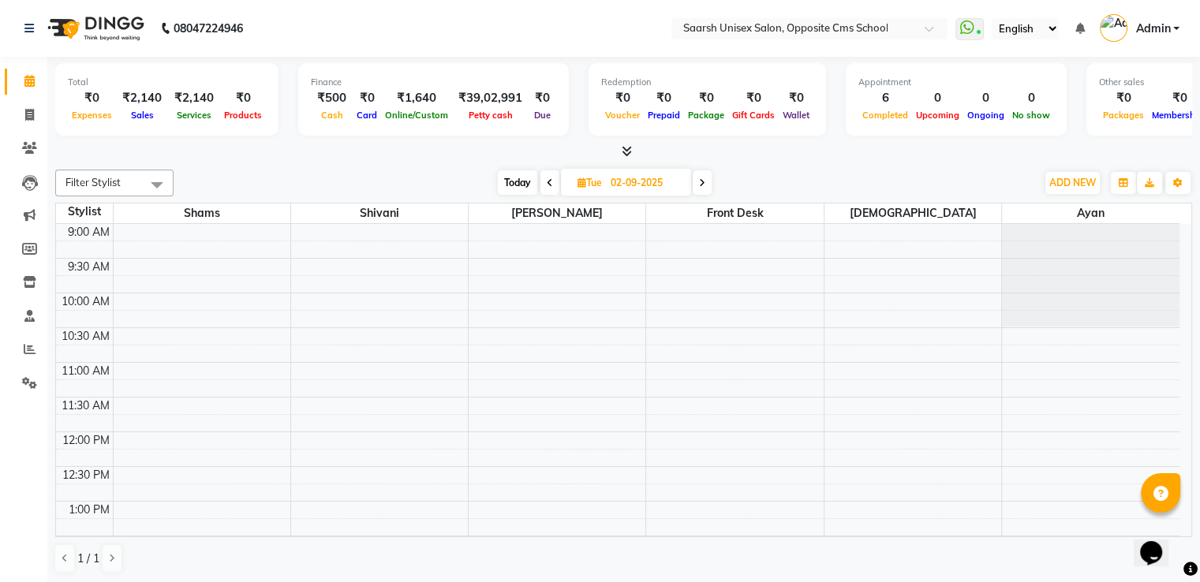
click at [671, 116] on span "Prepaid" at bounding box center [664, 115] width 40 height 11
click at [684, 113] on span "Package" at bounding box center [706, 115] width 44 height 11
click at [701, 92] on div "₹0" at bounding box center [706, 98] width 44 height 18
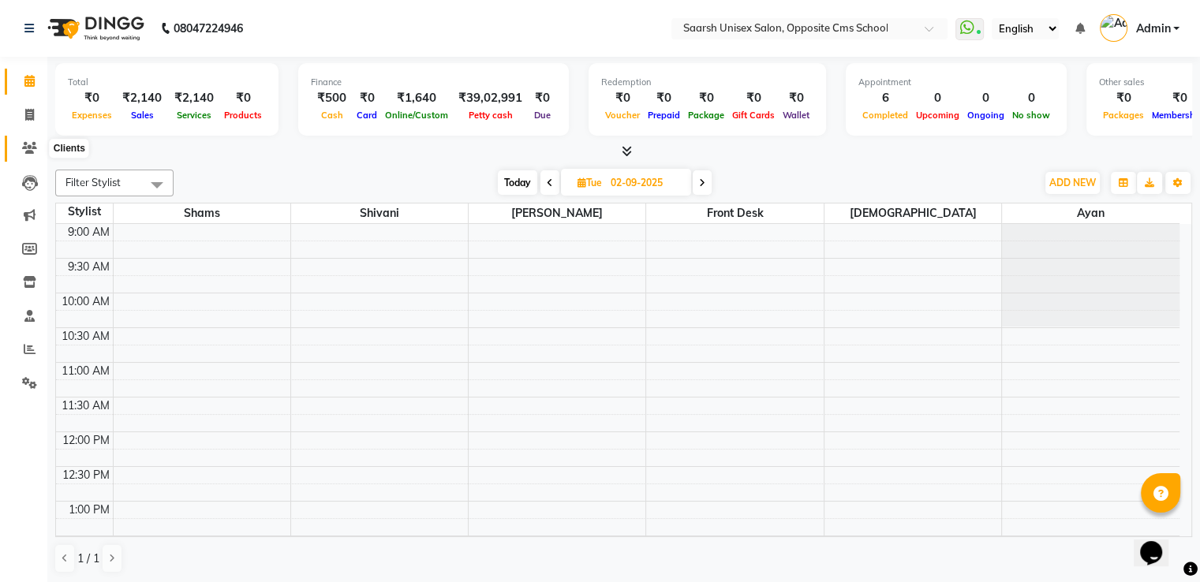
click at [28, 143] on icon at bounding box center [29, 148] width 15 height 12
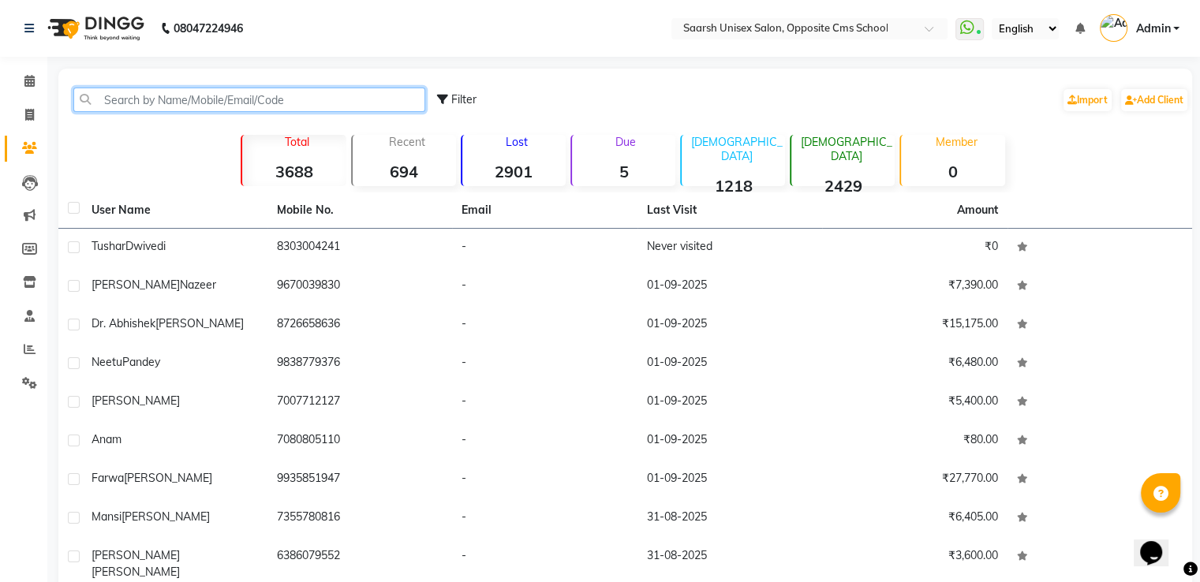
click at [169, 96] on input "text" at bounding box center [249, 100] width 352 height 24
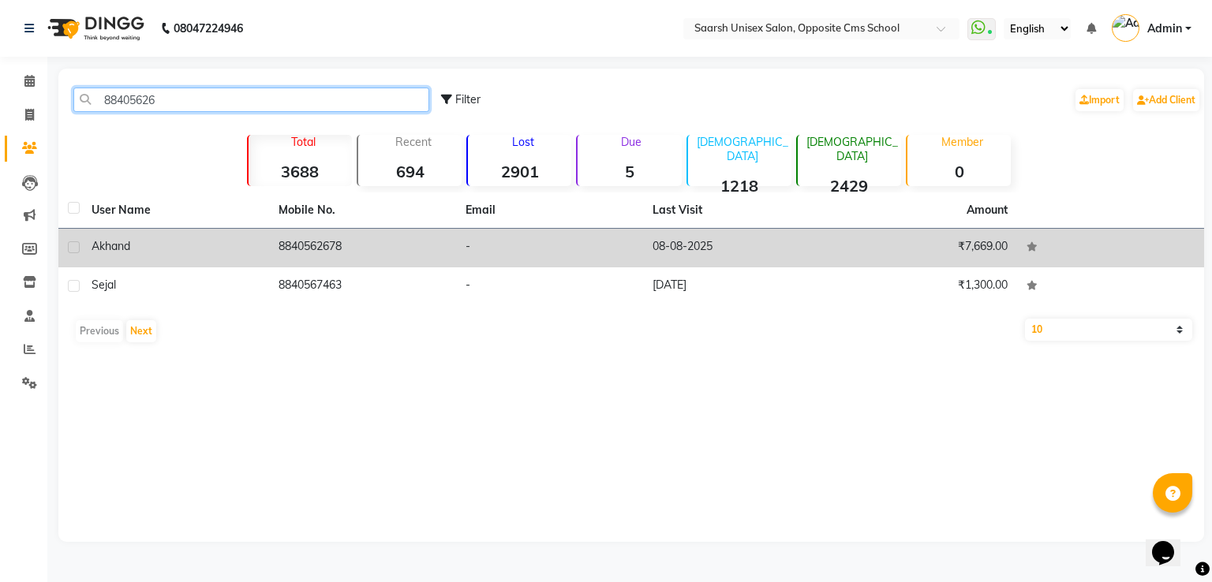
type input "88405626"
click at [303, 235] on td "8840562678" at bounding box center [362, 248] width 187 height 39
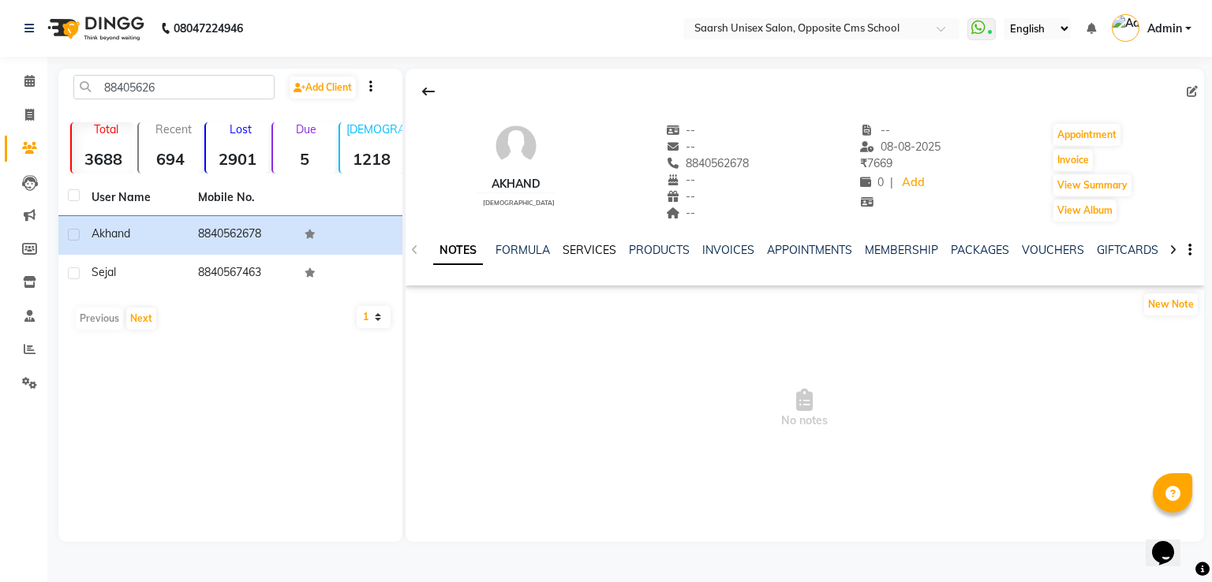
click at [586, 249] on link "SERVICES" at bounding box center [590, 250] width 54 height 14
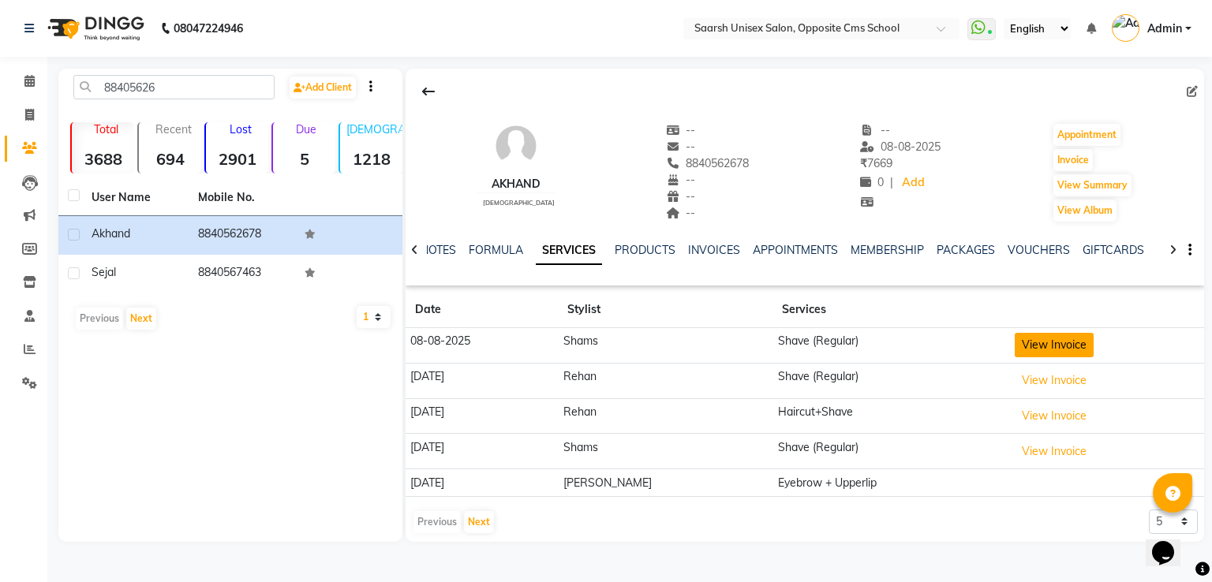
click at [1025, 342] on button "View Invoice" at bounding box center [1054, 345] width 79 height 24
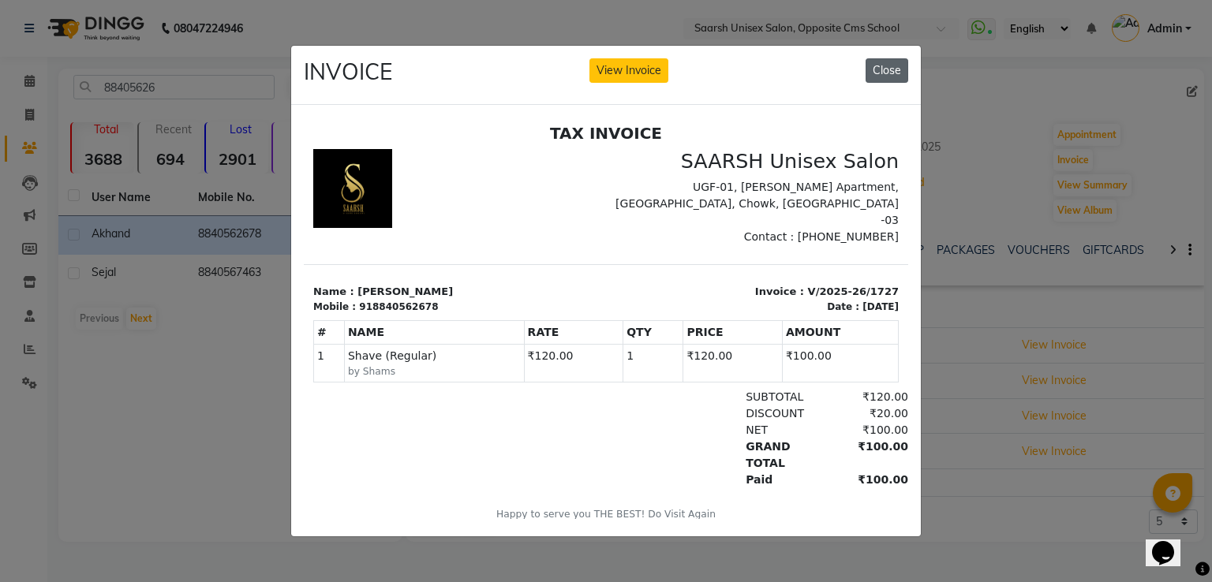
click at [880, 59] on button "Close" at bounding box center [886, 70] width 43 height 24
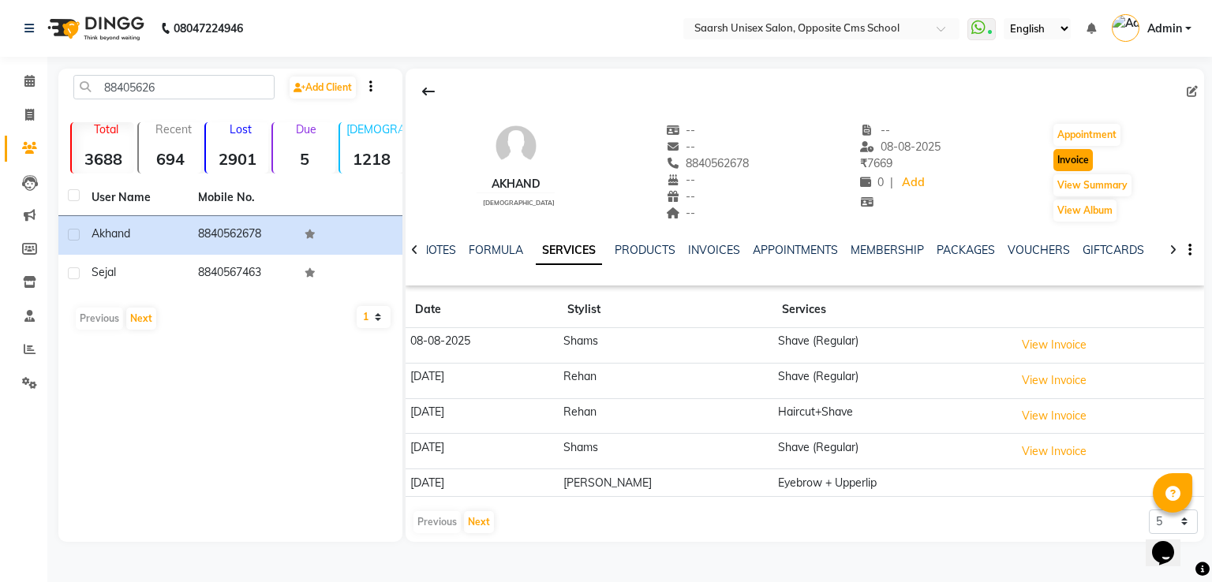
click at [1068, 159] on button "Invoice" at bounding box center [1072, 160] width 39 height 22
select select "service"
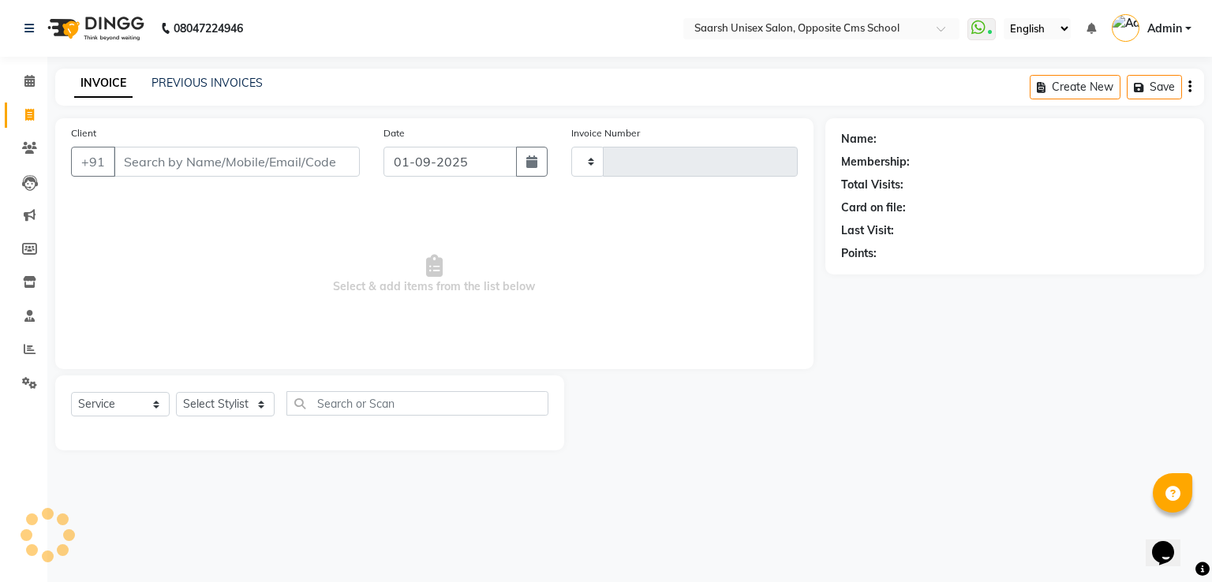
type input "2041"
select select "3962"
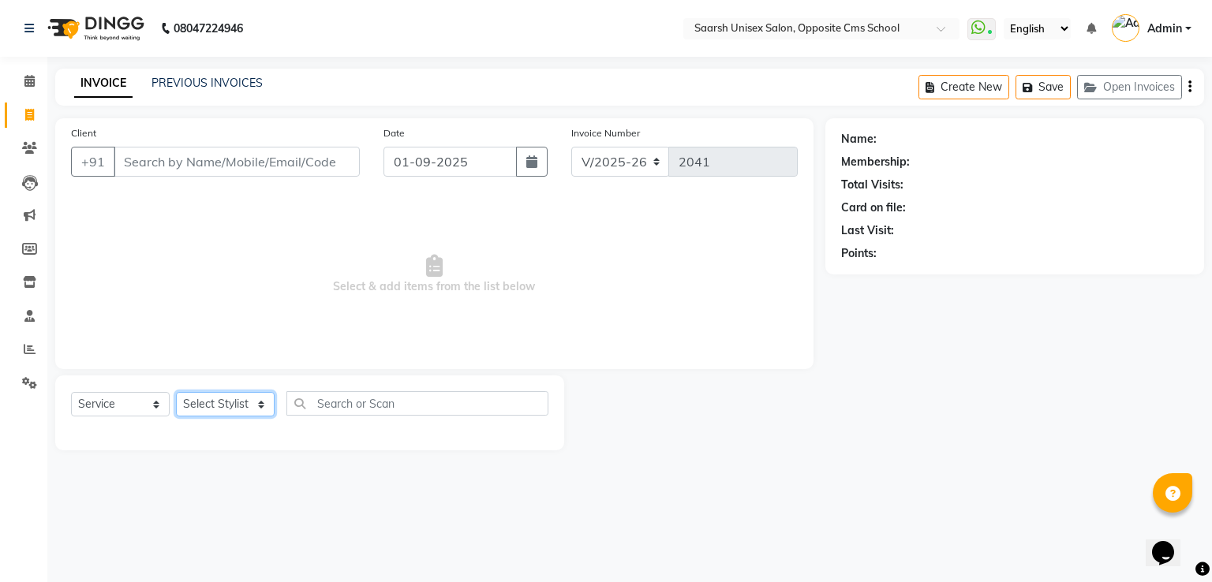
click at [213, 409] on select "Select Stylist" at bounding box center [225, 404] width 99 height 24
type input "8840562678"
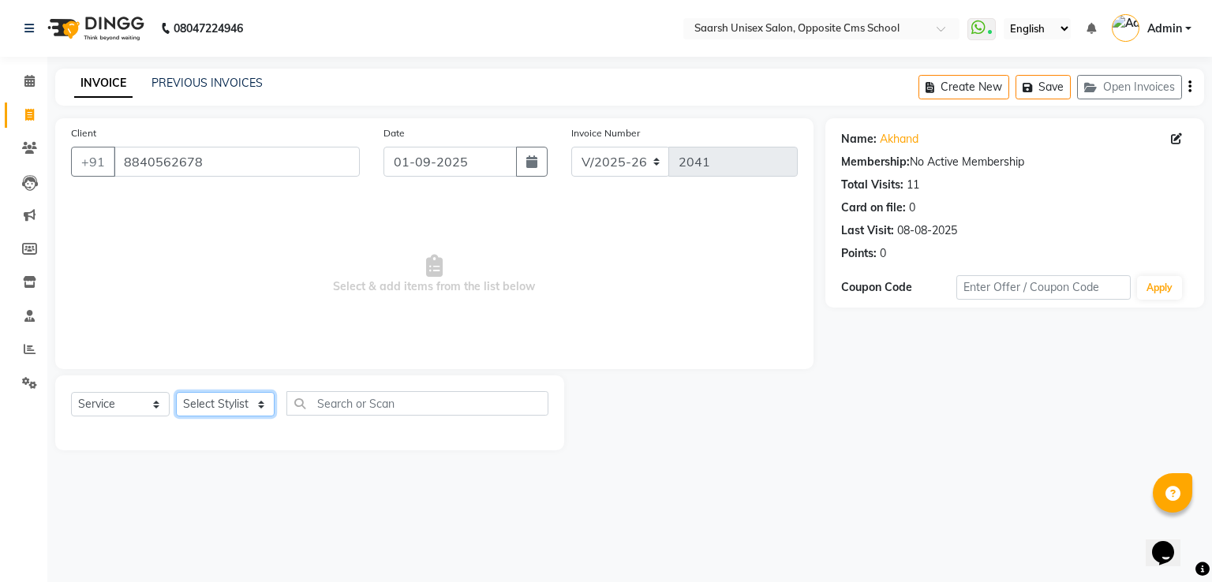
select select "89941"
click at [176, 393] on select "Select Stylist [PERSON_NAME] Front Desk [PERSON_NAME] [PERSON_NAME] [PERSON_NAM…" at bounding box center [225, 404] width 99 height 24
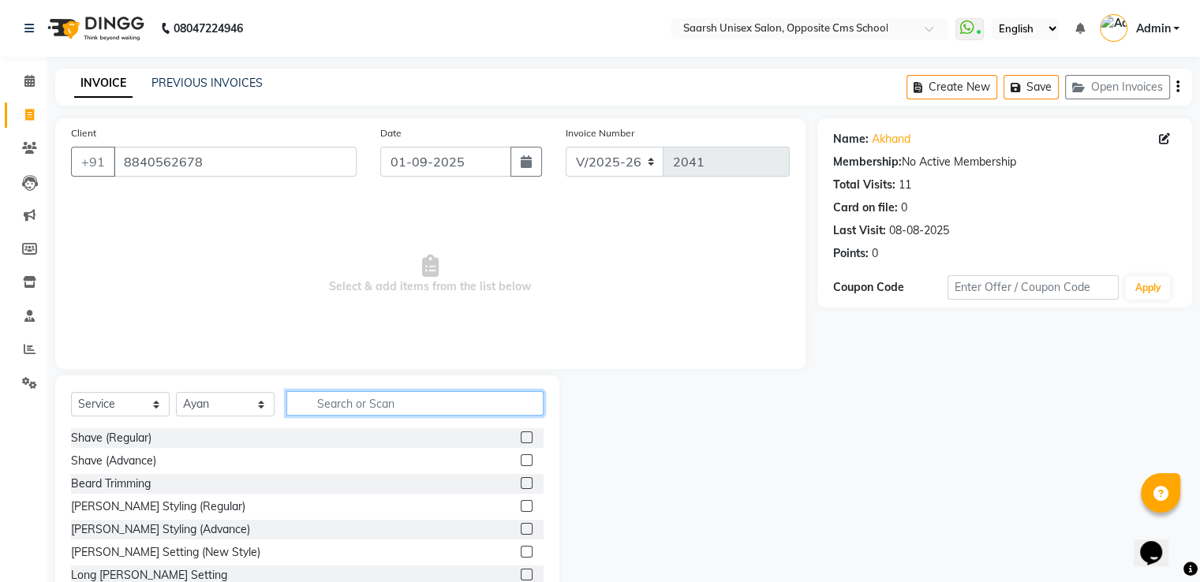
click at [384, 411] on input "text" at bounding box center [414, 403] width 257 height 24
type input "shave"
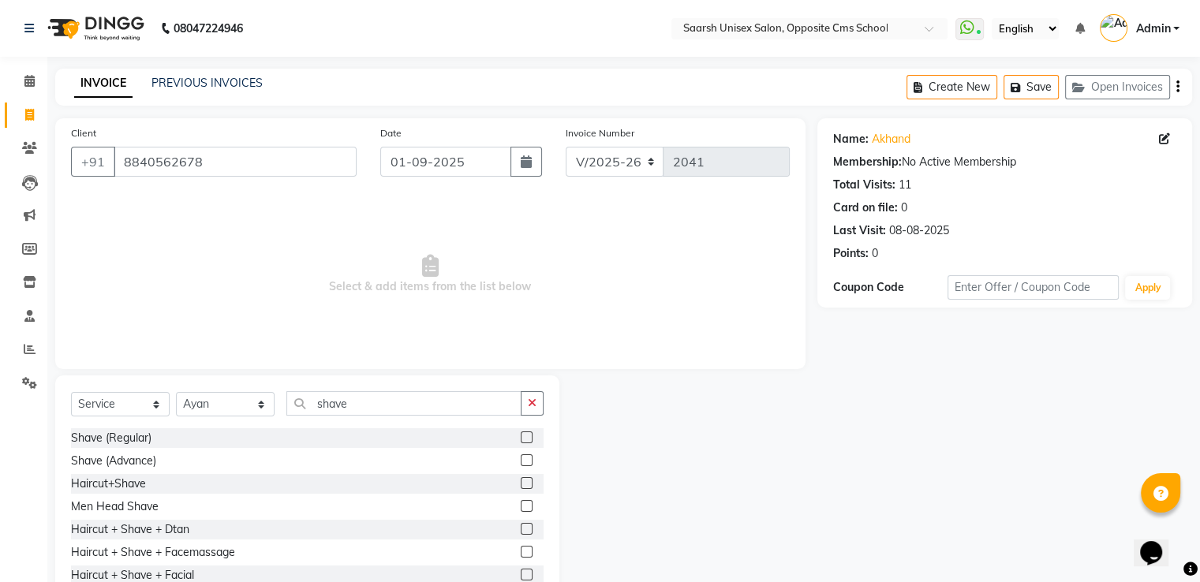
click at [521, 439] on label at bounding box center [527, 438] width 12 height 12
click at [521, 439] on input "checkbox" at bounding box center [526, 438] width 10 height 10
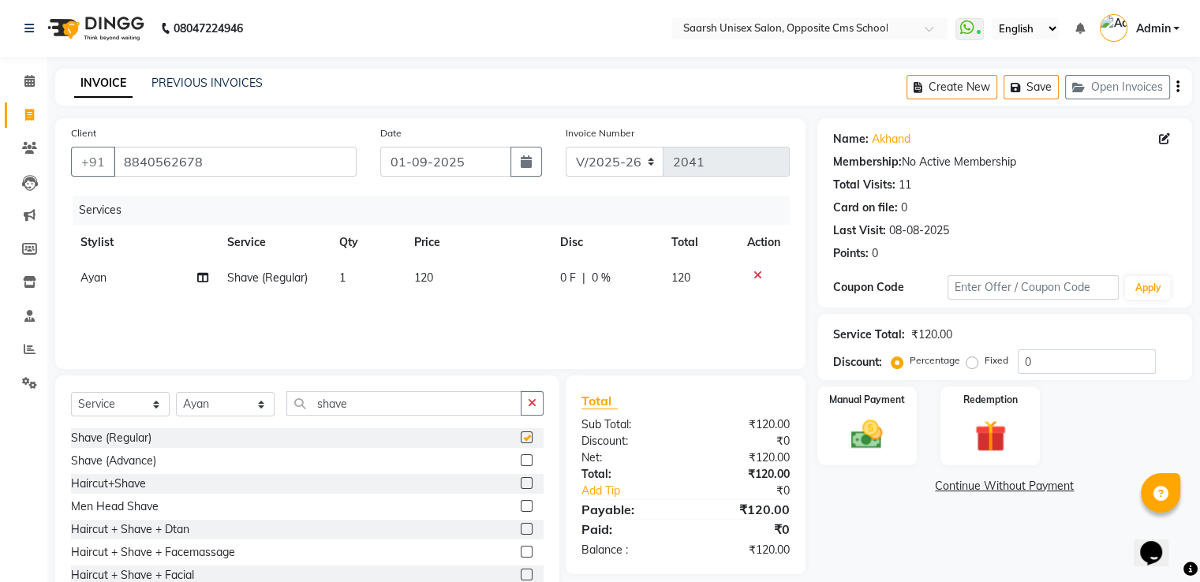
checkbox input "false"
click at [899, 413] on div "Manual Payment" at bounding box center [866, 425] width 103 height 81
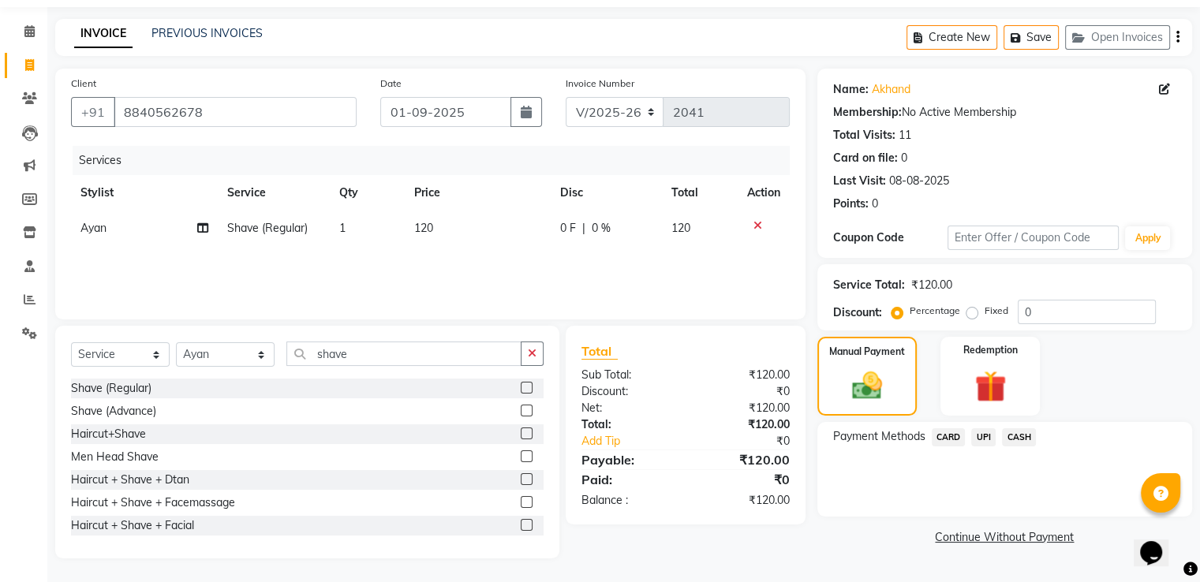
click at [992, 442] on span "UPI" at bounding box center [983, 437] width 24 height 18
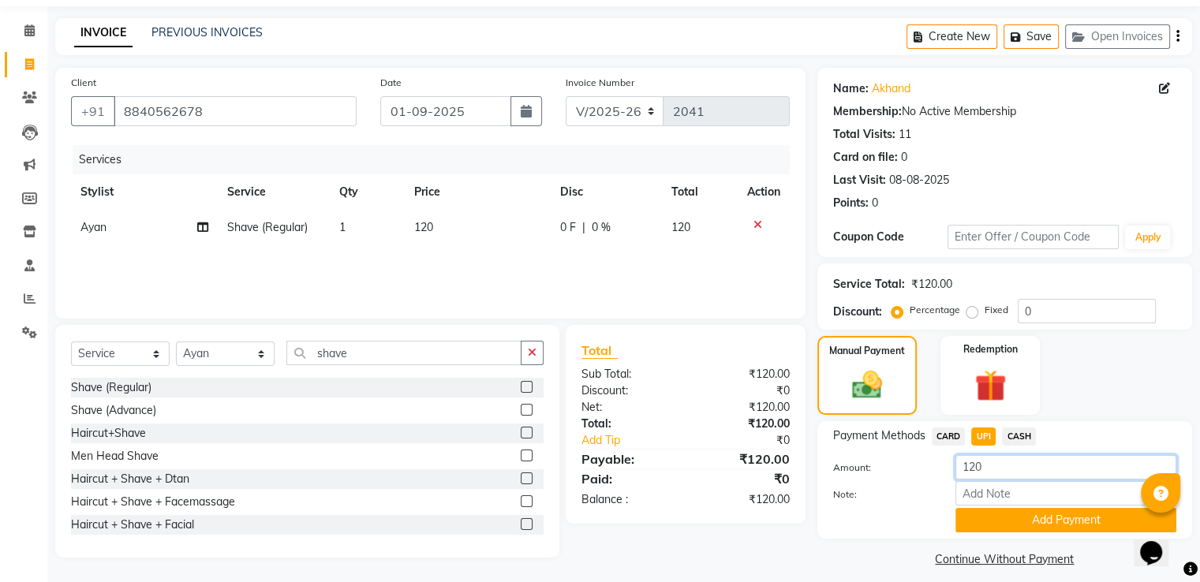
click at [996, 469] on input "120" at bounding box center [1065, 467] width 221 height 24
type input "1"
click at [565, 232] on span "0 F" at bounding box center [568, 227] width 16 height 17
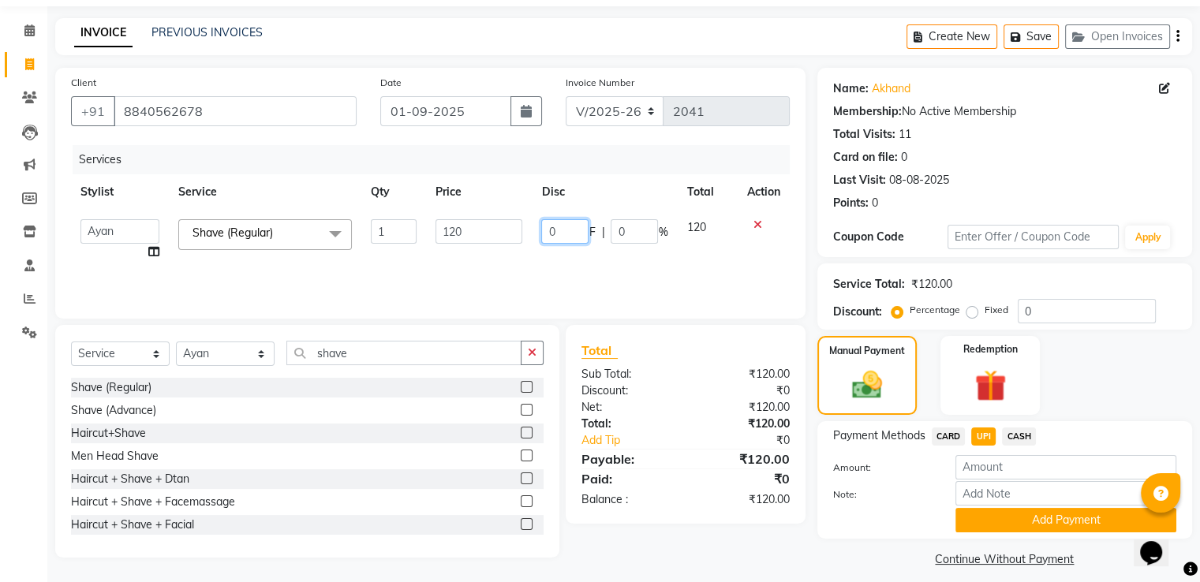
click at [584, 240] on input "0" at bounding box center [564, 231] width 47 height 24
type input "20"
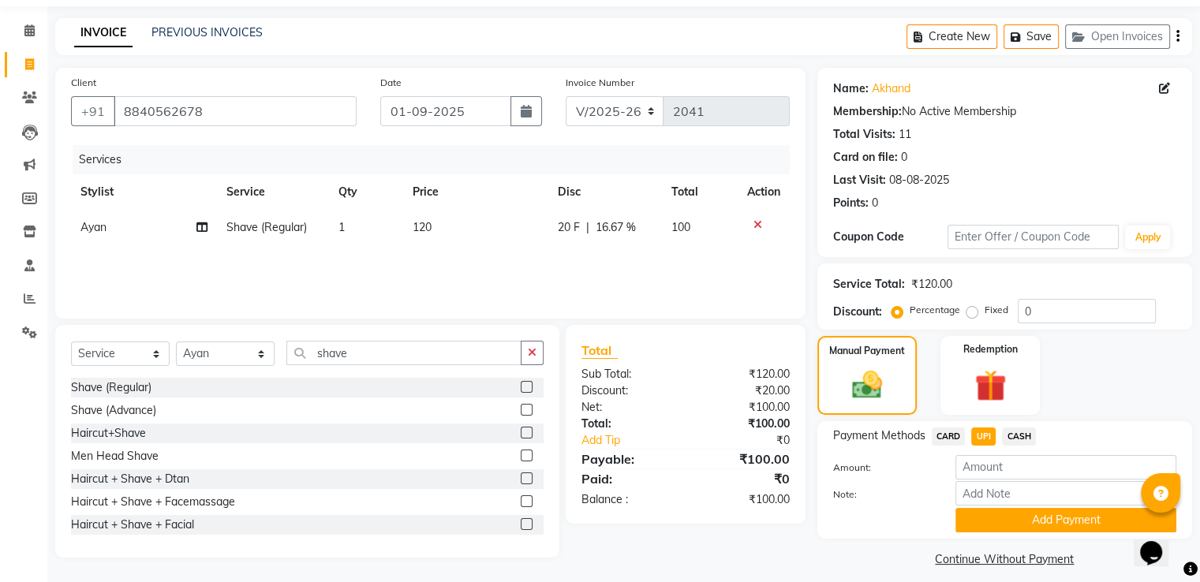
click at [637, 253] on div "Services Stylist Service Qty Price Disc Total Action [PERSON_NAME] Shave (Regul…" at bounding box center [430, 224] width 719 height 158
click at [1035, 518] on button "Add Payment" at bounding box center [1065, 520] width 221 height 24
click at [1011, 466] on input "number" at bounding box center [1065, 467] width 221 height 24
type input "100"
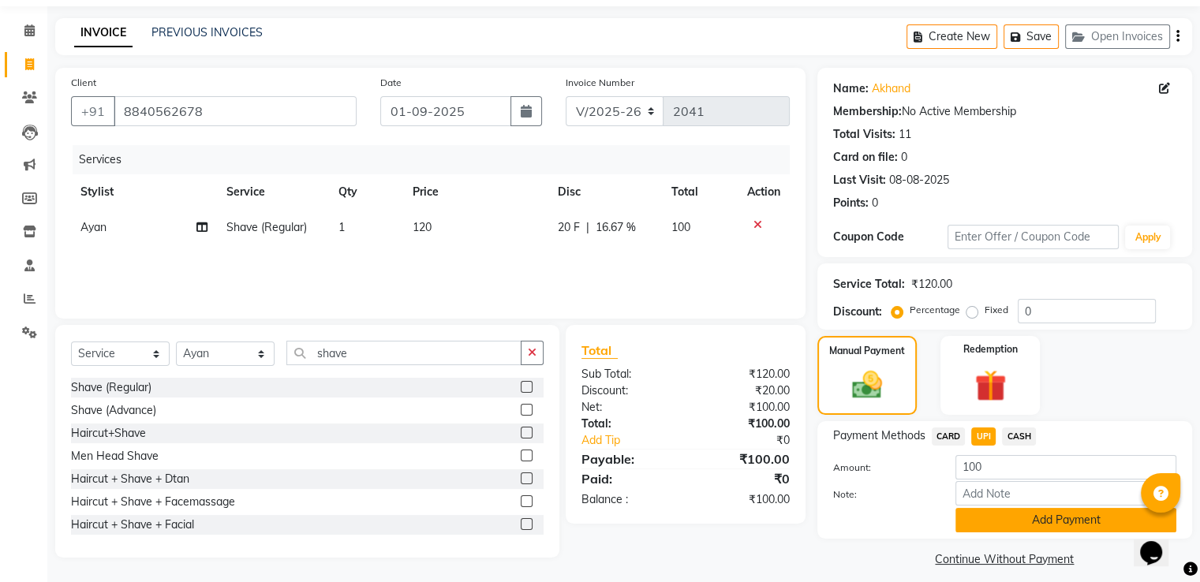
click at [1039, 524] on button "Add Payment" at bounding box center [1065, 520] width 221 height 24
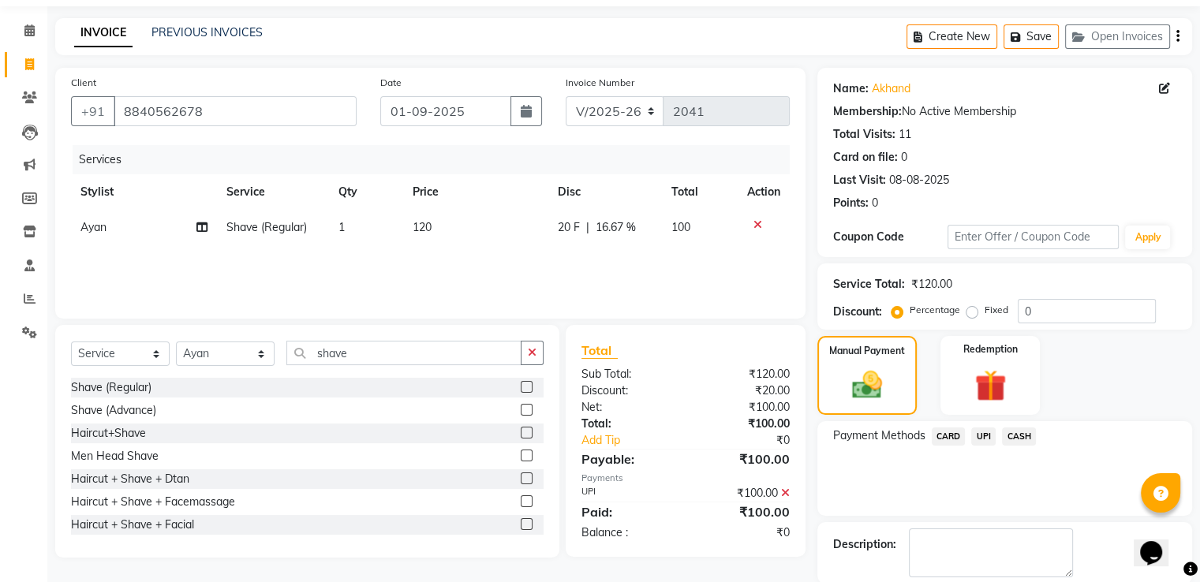
scroll to position [129, 0]
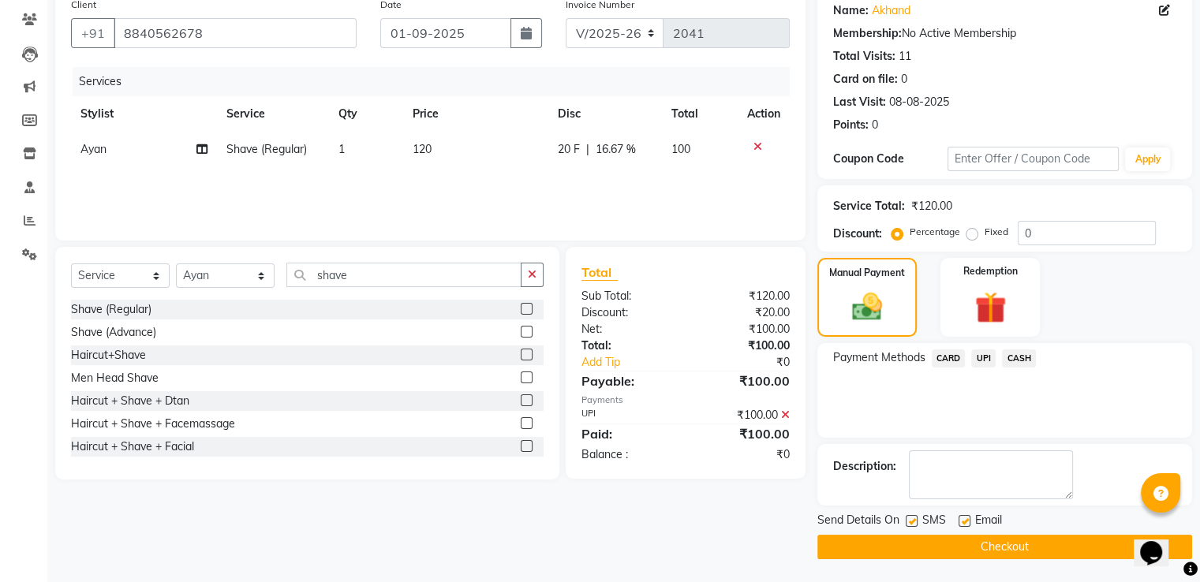
click at [1066, 559] on main "INVOICE PREVIOUS INVOICES Create New Save Open Invoices Client [PHONE_NUMBER] D…" at bounding box center [623, 261] width 1153 height 643
click at [1059, 545] on button "Checkout" at bounding box center [1004, 547] width 375 height 24
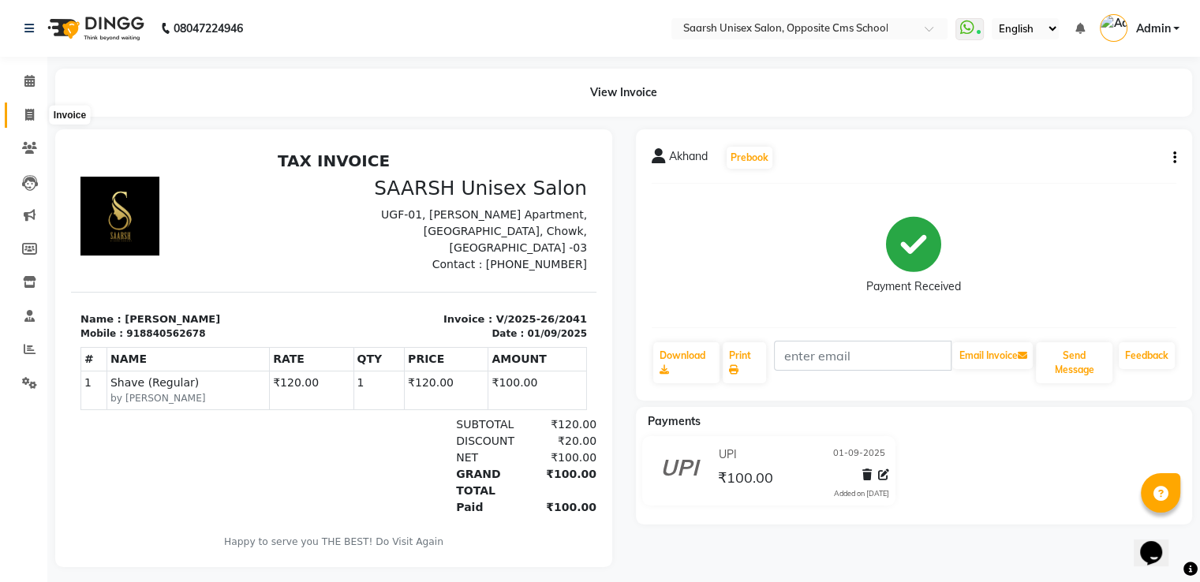
click at [25, 114] on icon at bounding box center [29, 115] width 9 height 12
select select "service"
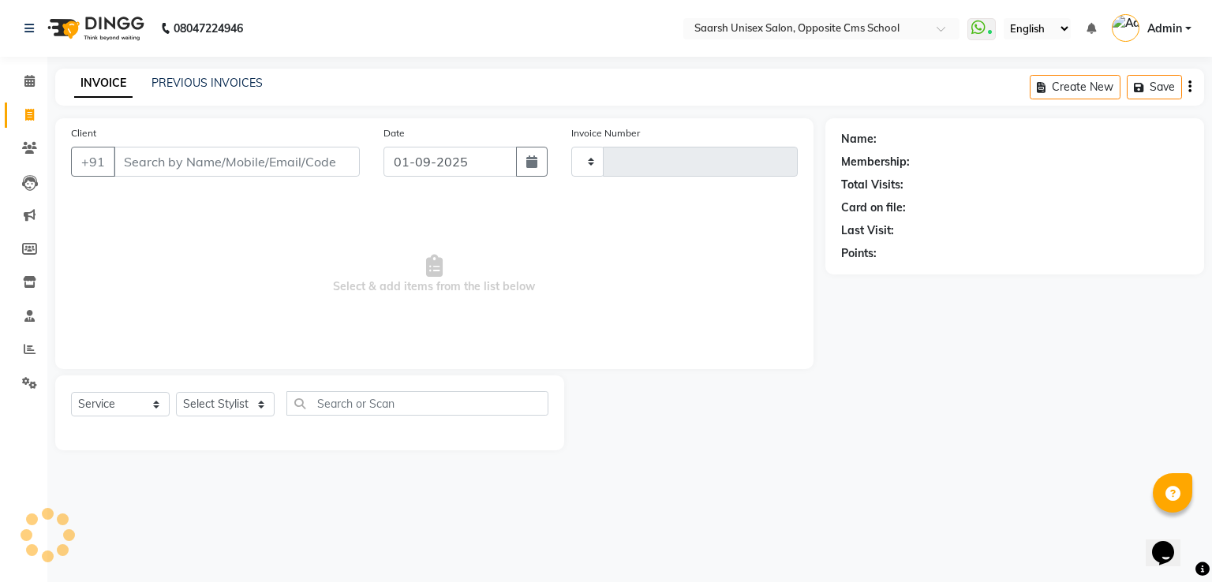
type input "2042"
select select "3962"
click at [183, 83] on link "PREVIOUS INVOICES" at bounding box center [206, 83] width 111 height 14
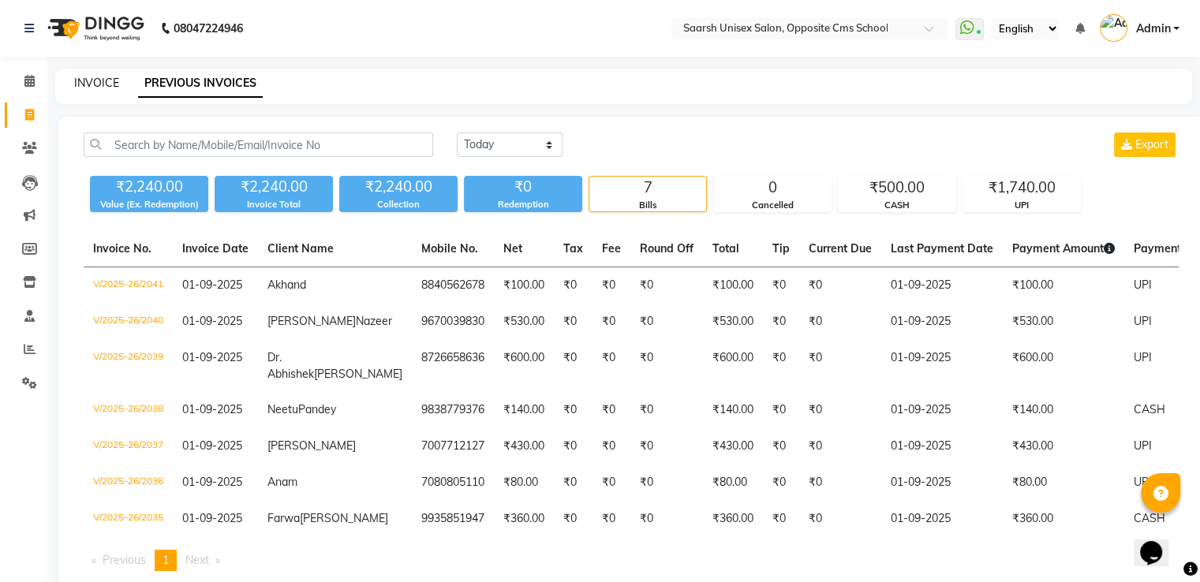
click at [91, 85] on link "INVOICE" at bounding box center [96, 83] width 45 height 14
select select "service"
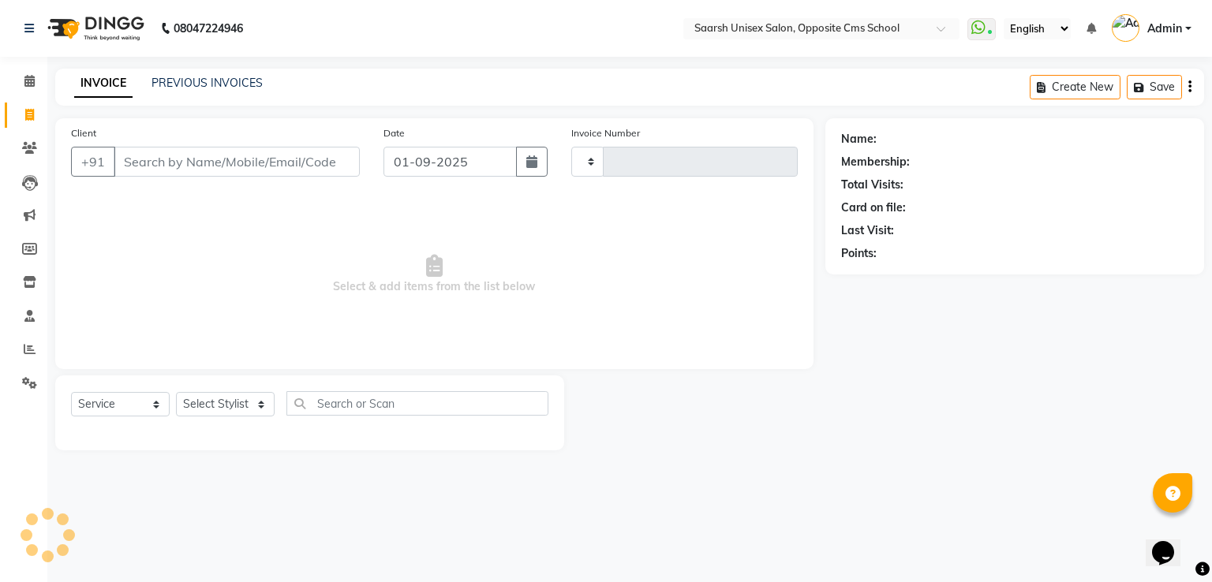
type input "2042"
select select "3962"
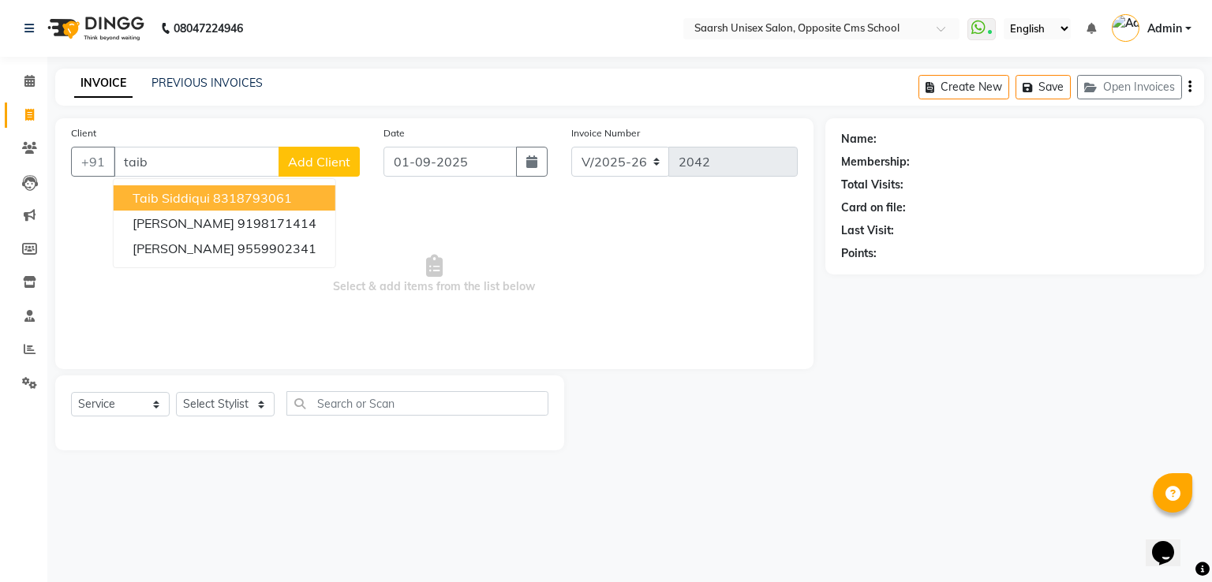
click at [221, 195] on ngb-highlight "8318793061" at bounding box center [252, 198] width 79 height 16
type input "8318793061"
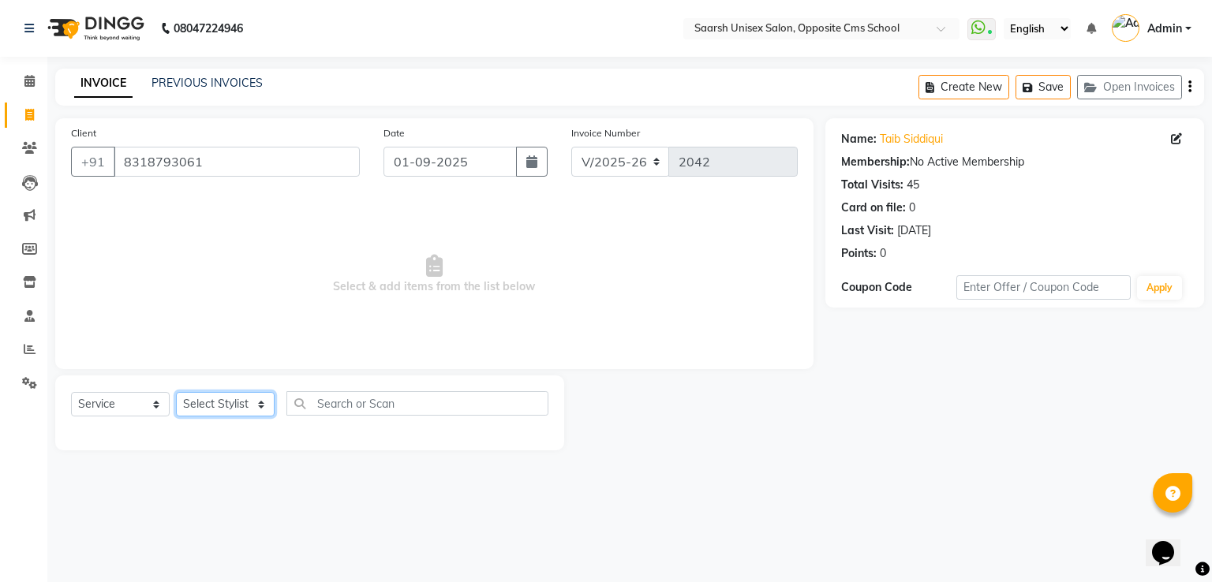
click at [223, 402] on select "Select Stylist [PERSON_NAME] Front Desk [PERSON_NAME] [PERSON_NAME] [PERSON_NAM…" at bounding box center [225, 404] width 99 height 24
select select "20641"
click at [176, 393] on select "Select Stylist [PERSON_NAME] Front Desk [PERSON_NAME] [PERSON_NAME] [PERSON_NAM…" at bounding box center [225, 404] width 99 height 24
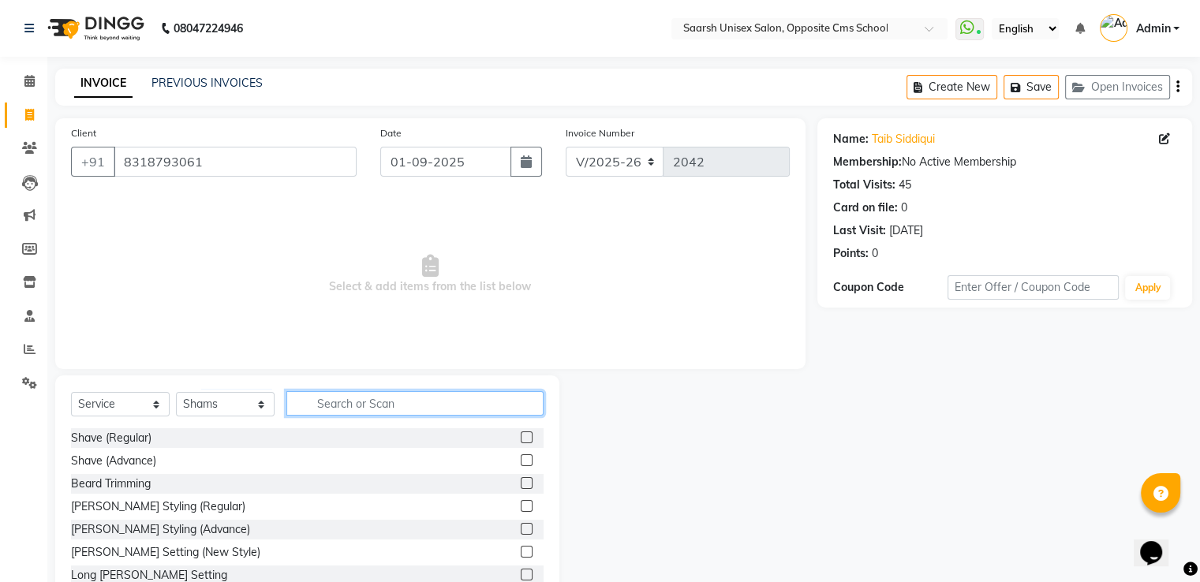
click at [447, 398] on input "text" at bounding box center [414, 403] width 257 height 24
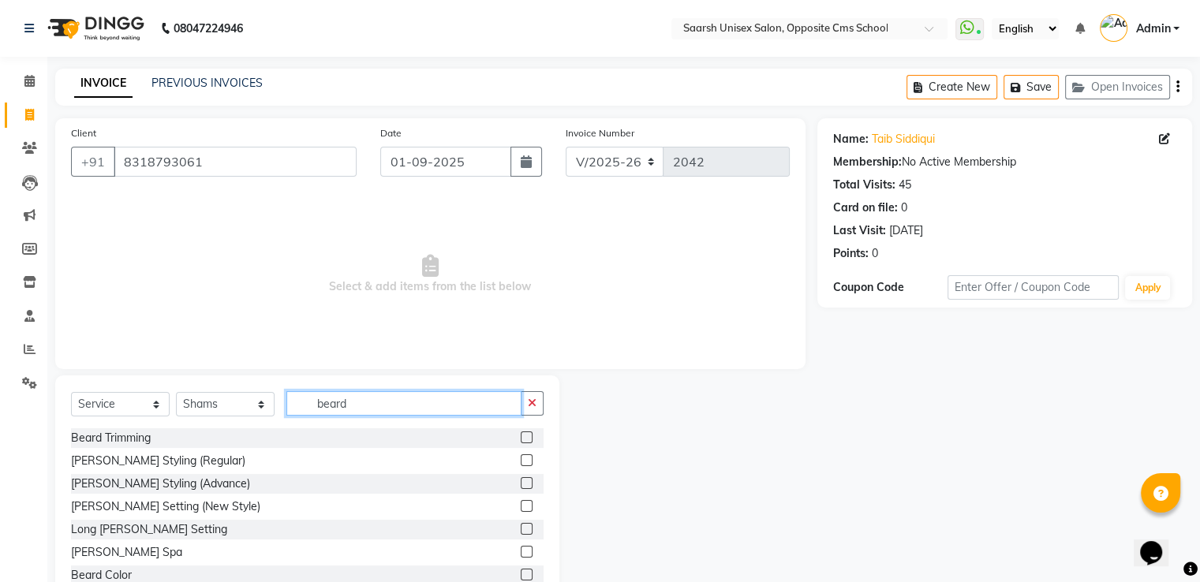
type input "beard"
click at [521, 438] on label at bounding box center [527, 438] width 12 height 12
click at [521, 438] on input "checkbox" at bounding box center [526, 438] width 10 height 10
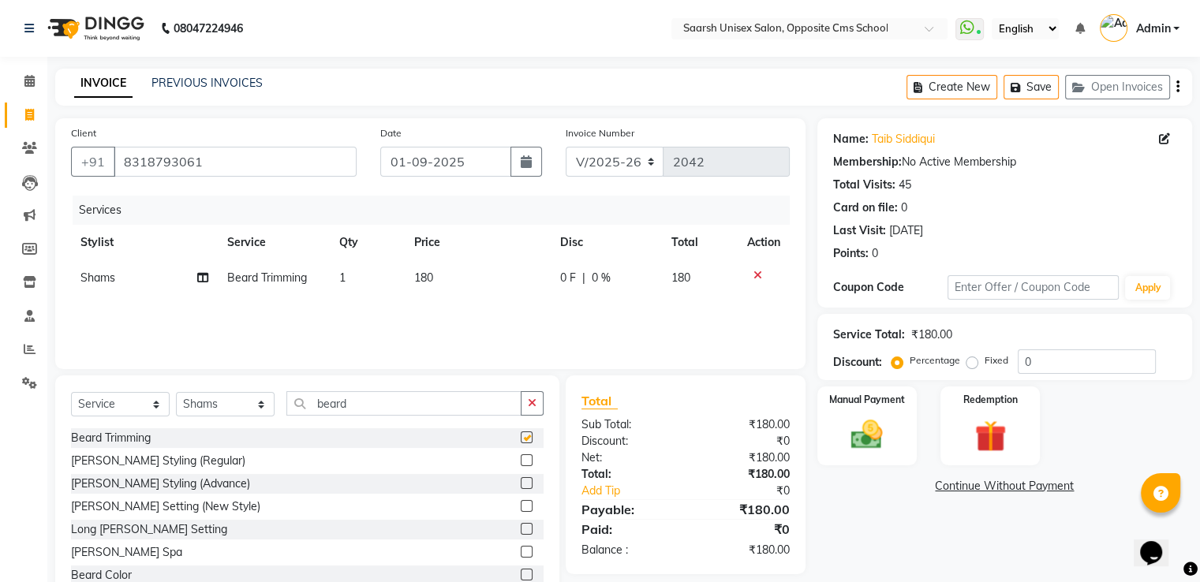
checkbox input "false"
drag, startPoint x: 827, startPoint y: 439, endPoint x: 855, endPoint y: 417, distance: 35.5
click at [855, 417] on div "Manual Payment" at bounding box center [866, 425] width 103 height 81
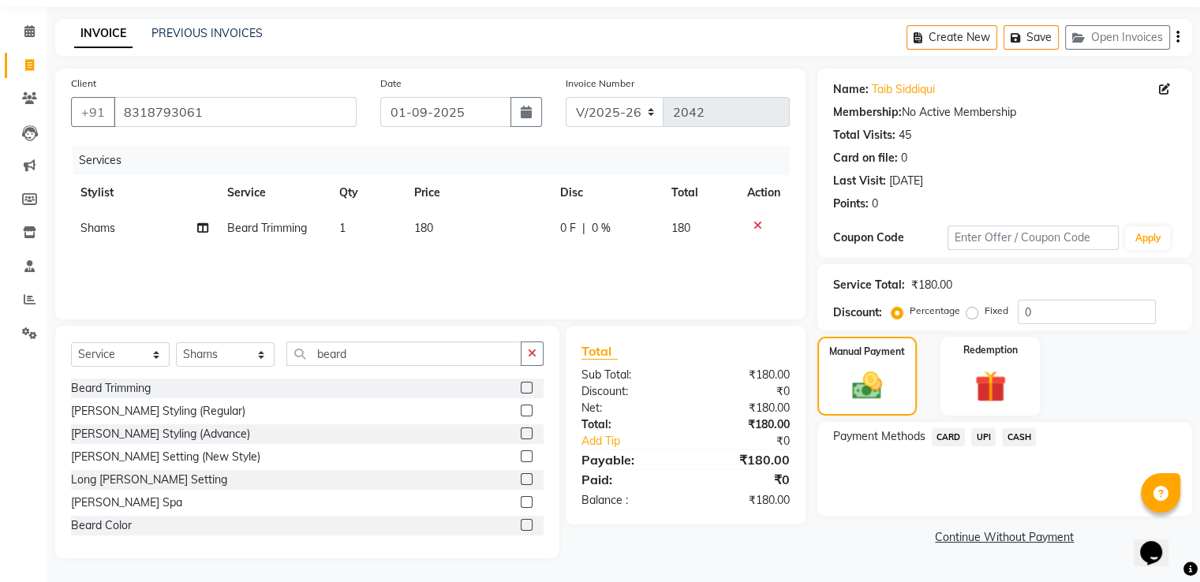
click at [1019, 432] on span "CASH" at bounding box center [1019, 437] width 34 height 18
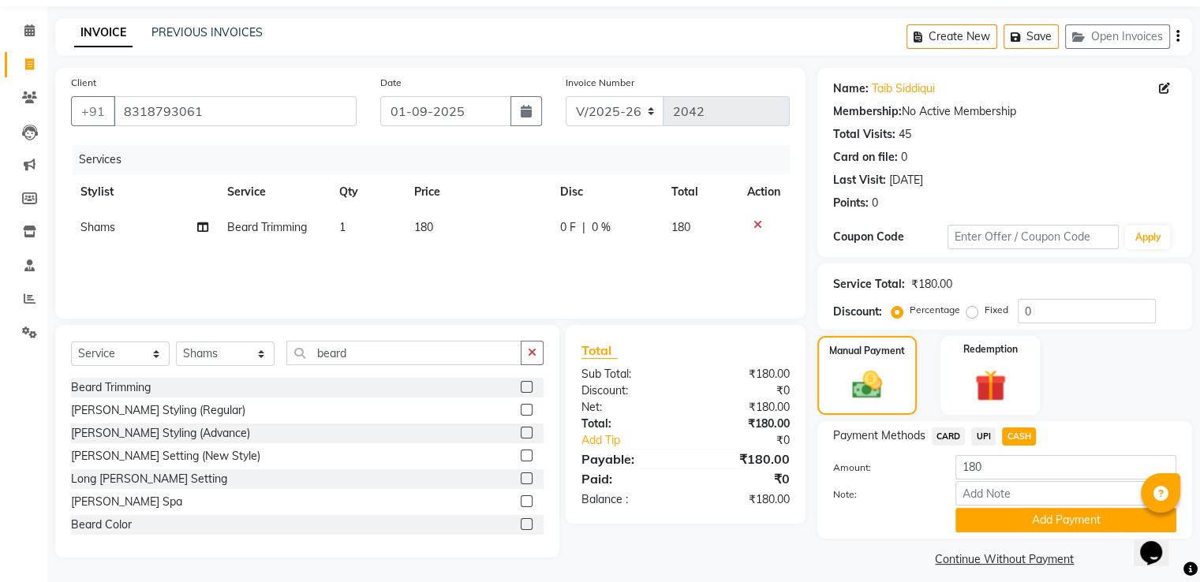
scroll to position [64, 0]
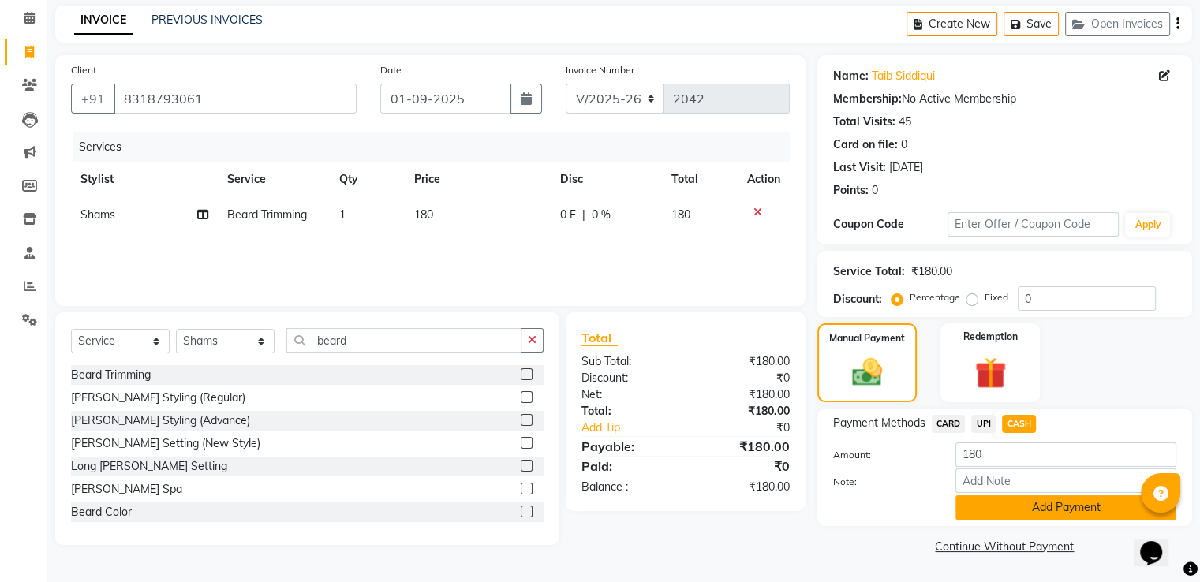
click at [1062, 512] on button "Add Payment" at bounding box center [1065, 507] width 221 height 24
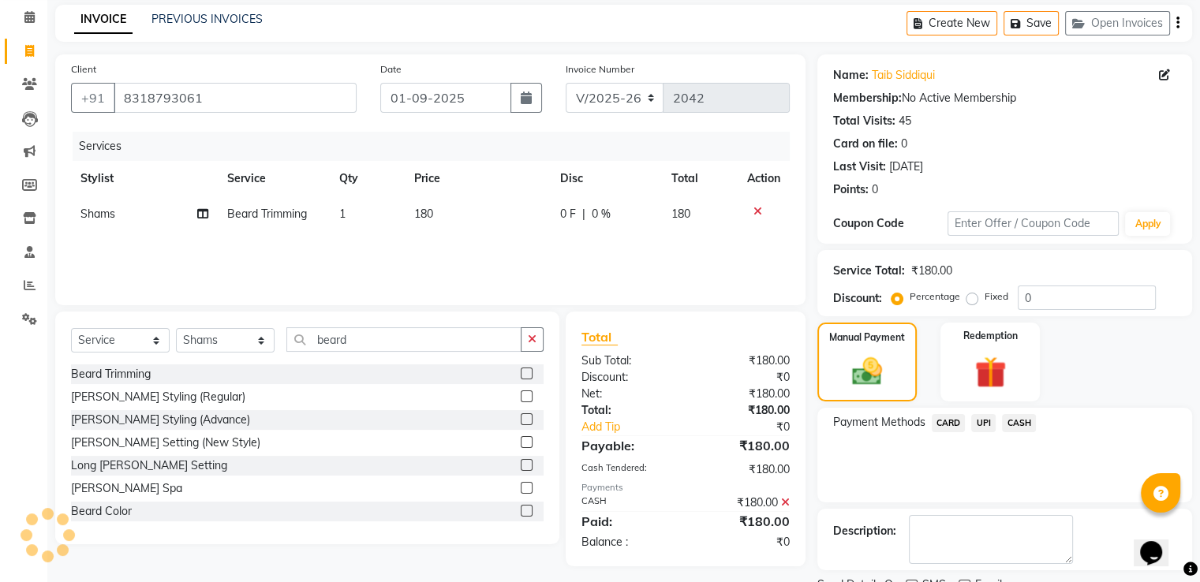
scroll to position [129, 0]
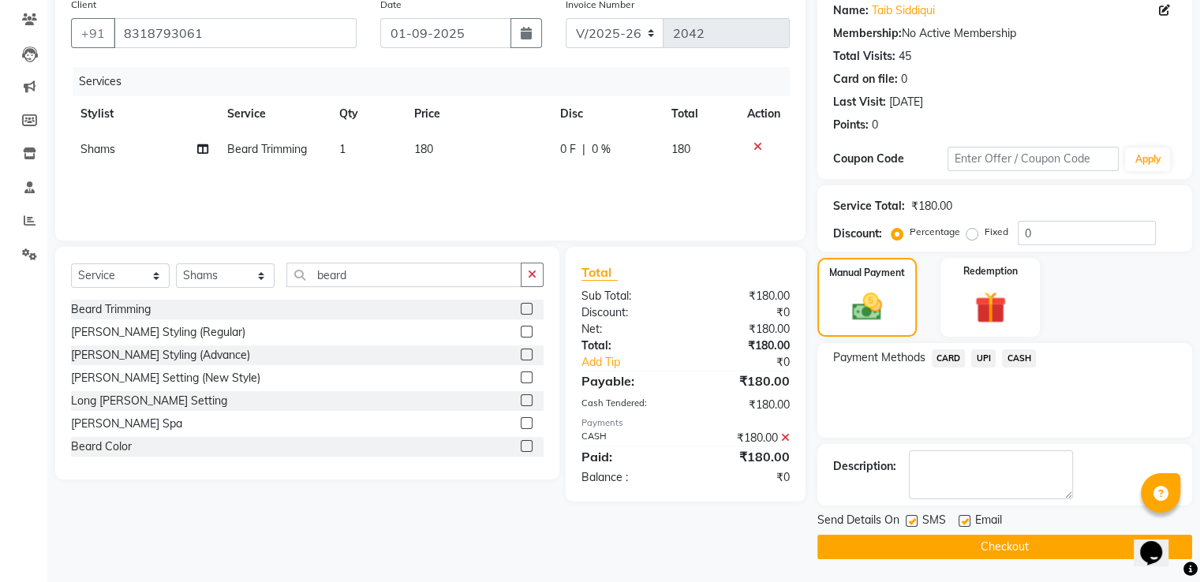
click at [1105, 555] on button "Checkout" at bounding box center [1004, 547] width 375 height 24
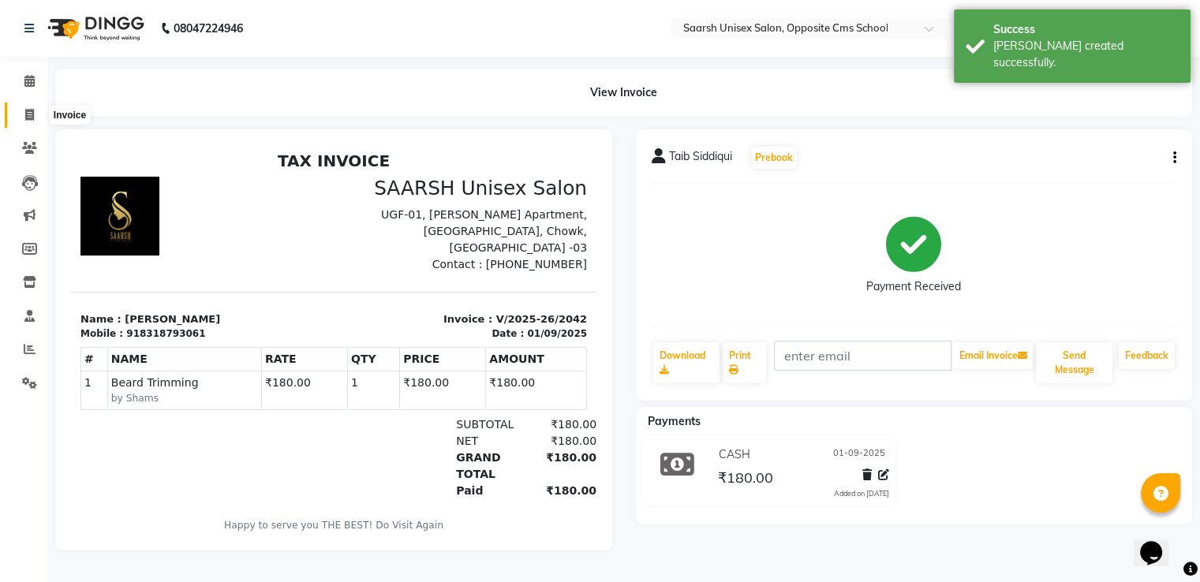
click at [35, 111] on span at bounding box center [30, 116] width 28 height 18
select select "3962"
select select "service"
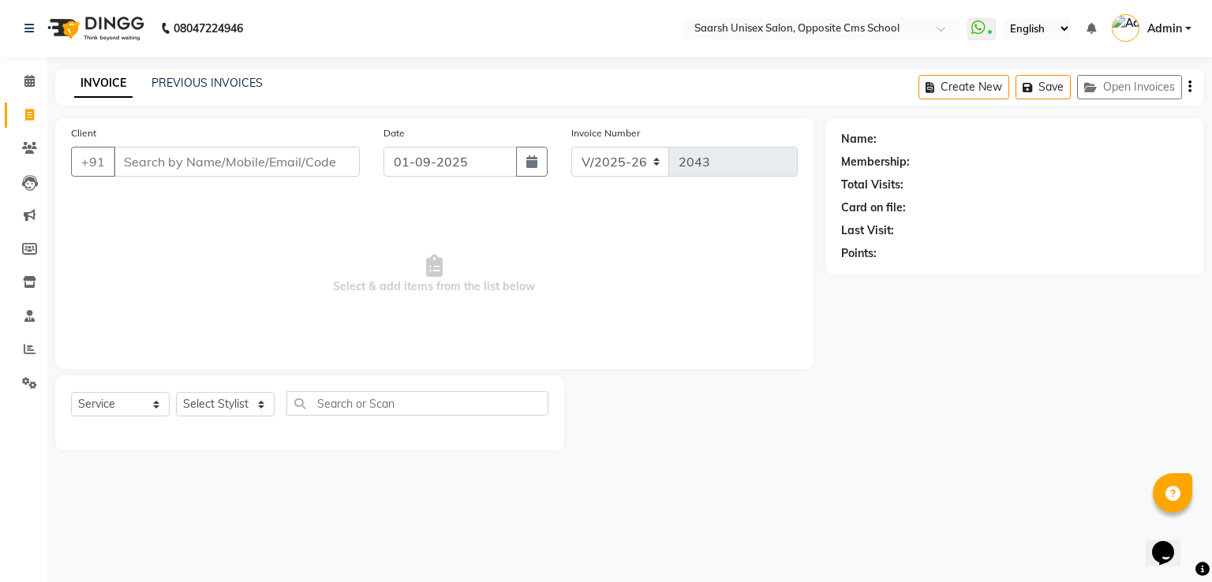
drag, startPoint x: 35, startPoint y: 111, endPoint x: 0, endPoint y: -69, distance: 183.2
